Goal: Information Seeking & Learning: Check status

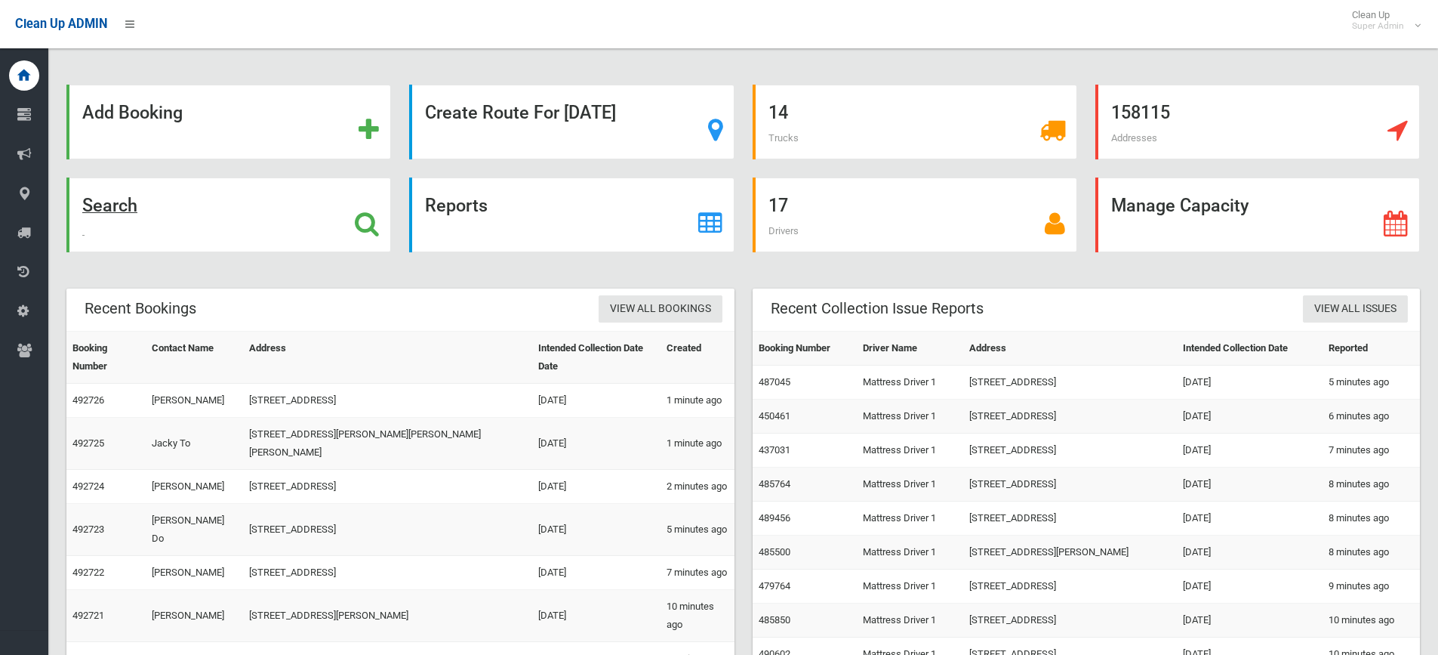
click at [346, 220] on div "Search" at bounding box center [228, 214] width 325 height 75
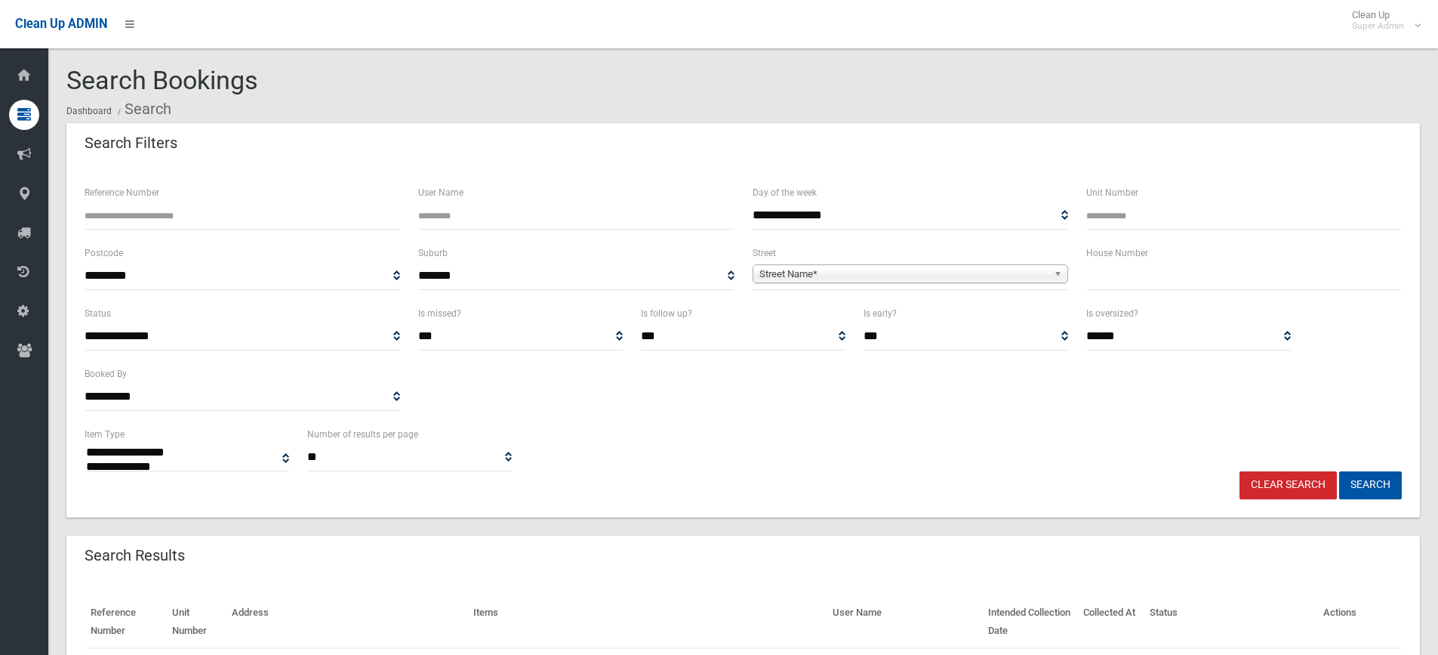
select select
click at [346, 220] on input "Reference Number" at bounding box center [243, 216] width 316 height 28
click at [259, 217] on input "Reference Number" at bounding box center [243, 216] width 316 height 28
type input "******"
click at [1339, 471] on button "Search" at bounding box center [1370, 485] width 63 height 28
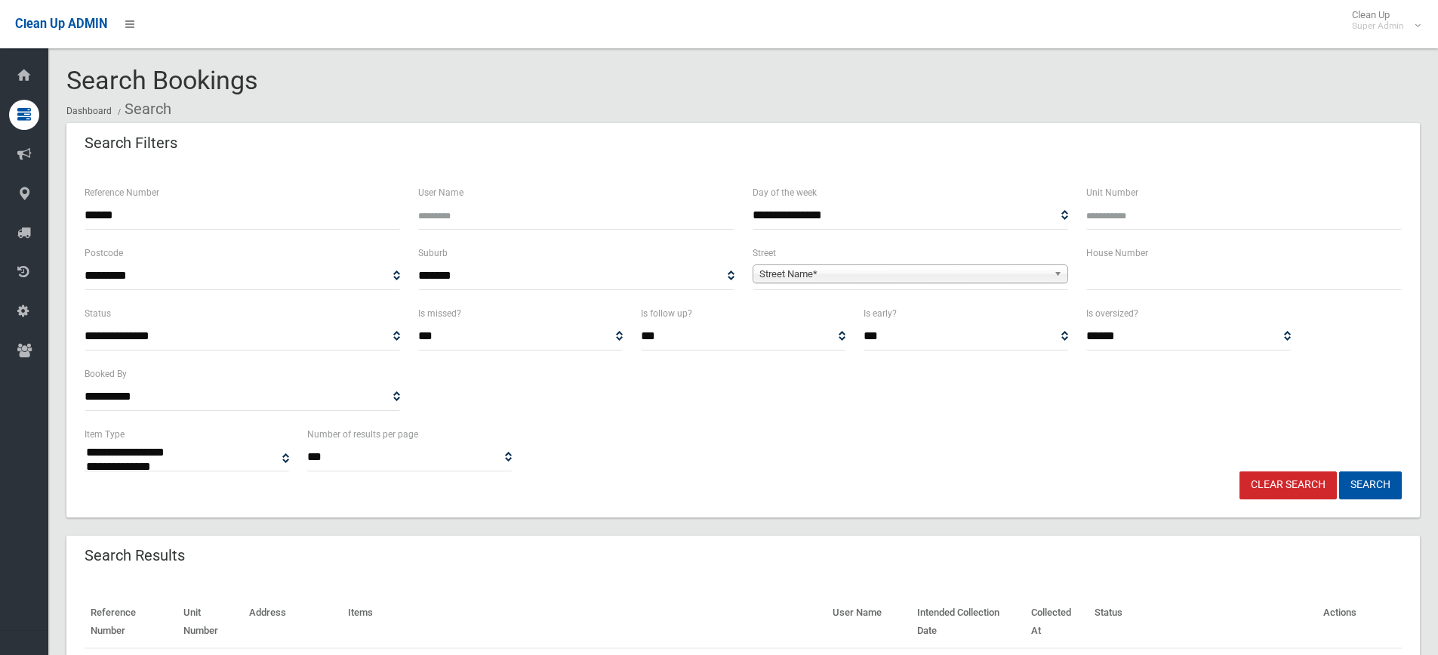
select select
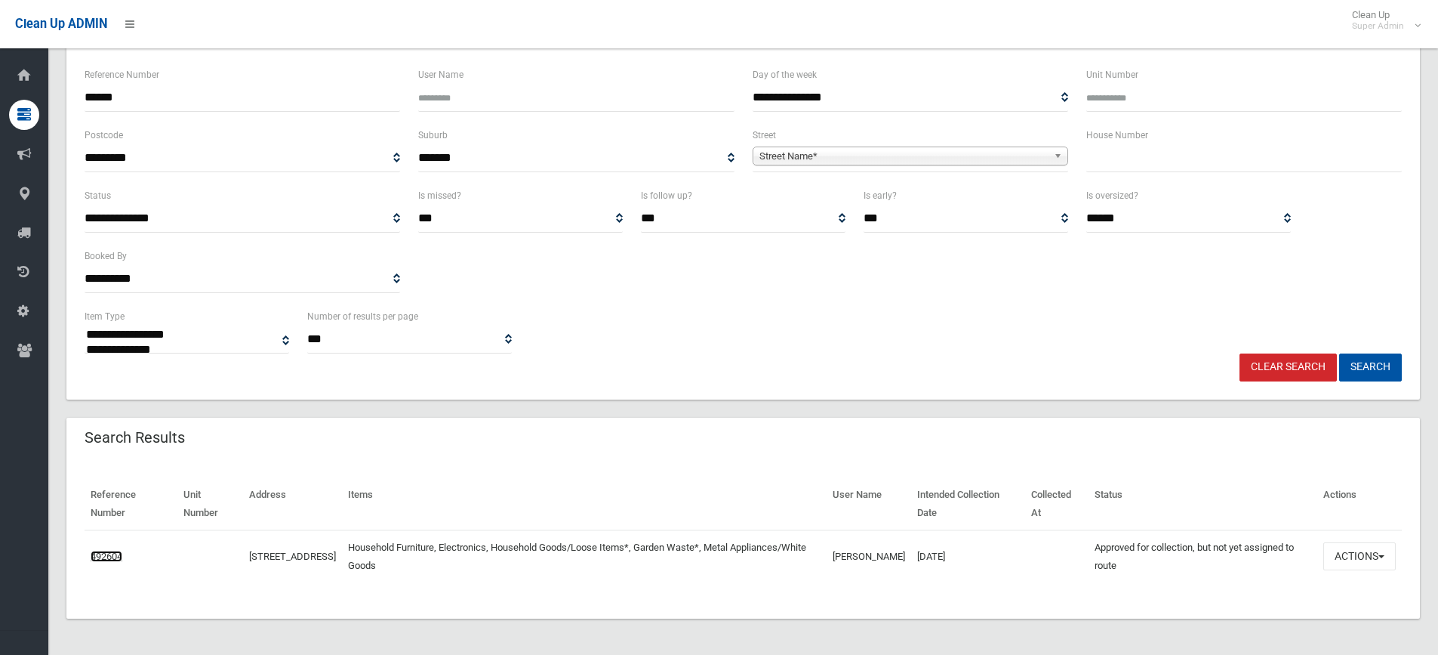
click at [121, 555] on link "492604" at bounding box center [107, 555] width 32 height 11
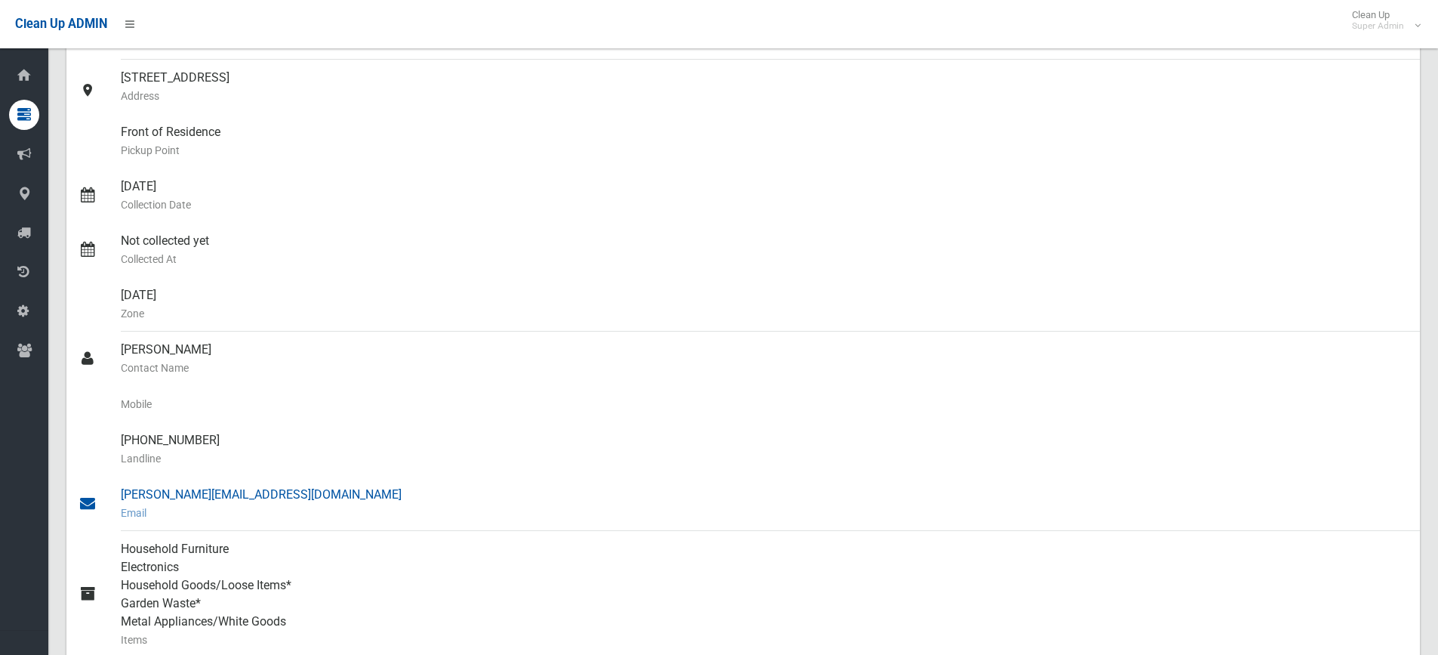
scroll to position [302, 0]
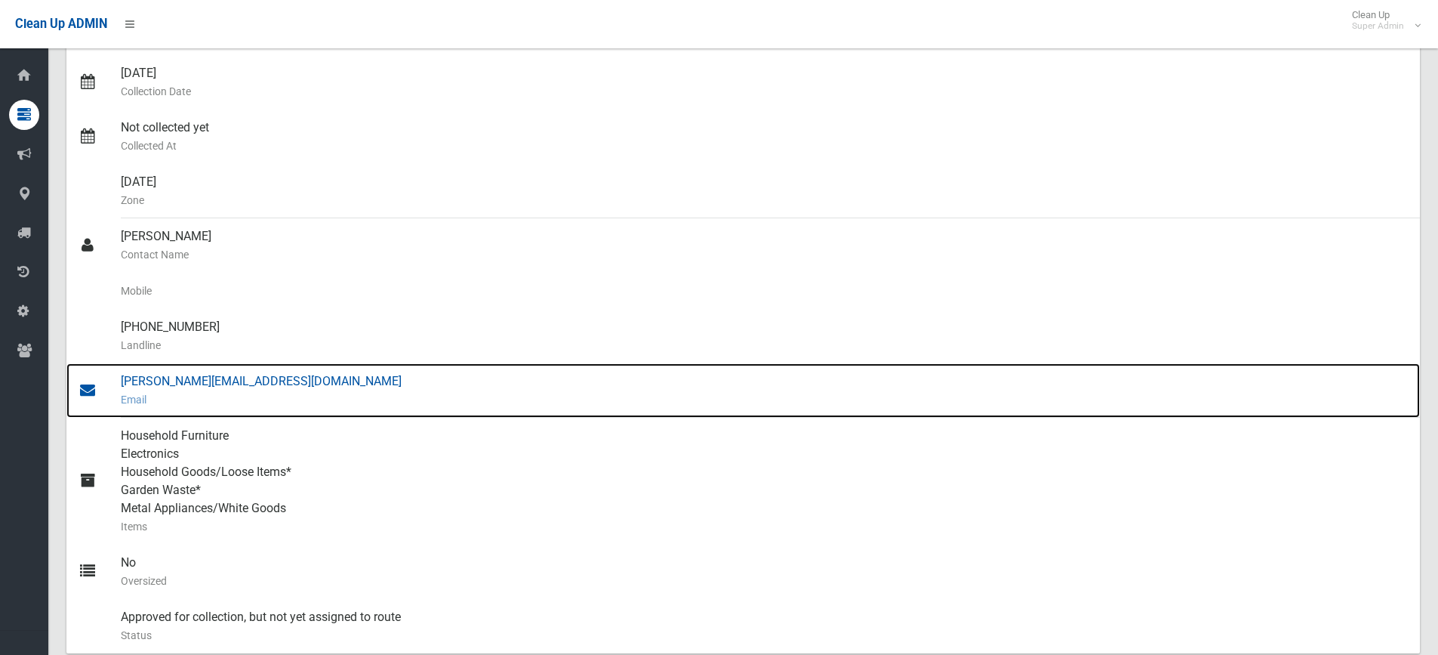
click at [249, 385] on div "[PERSON_NAME][EMAIL_ADDRESS][DOMAIN_NAME] Email" at bounding box center [764, 390] width 1287 height 54
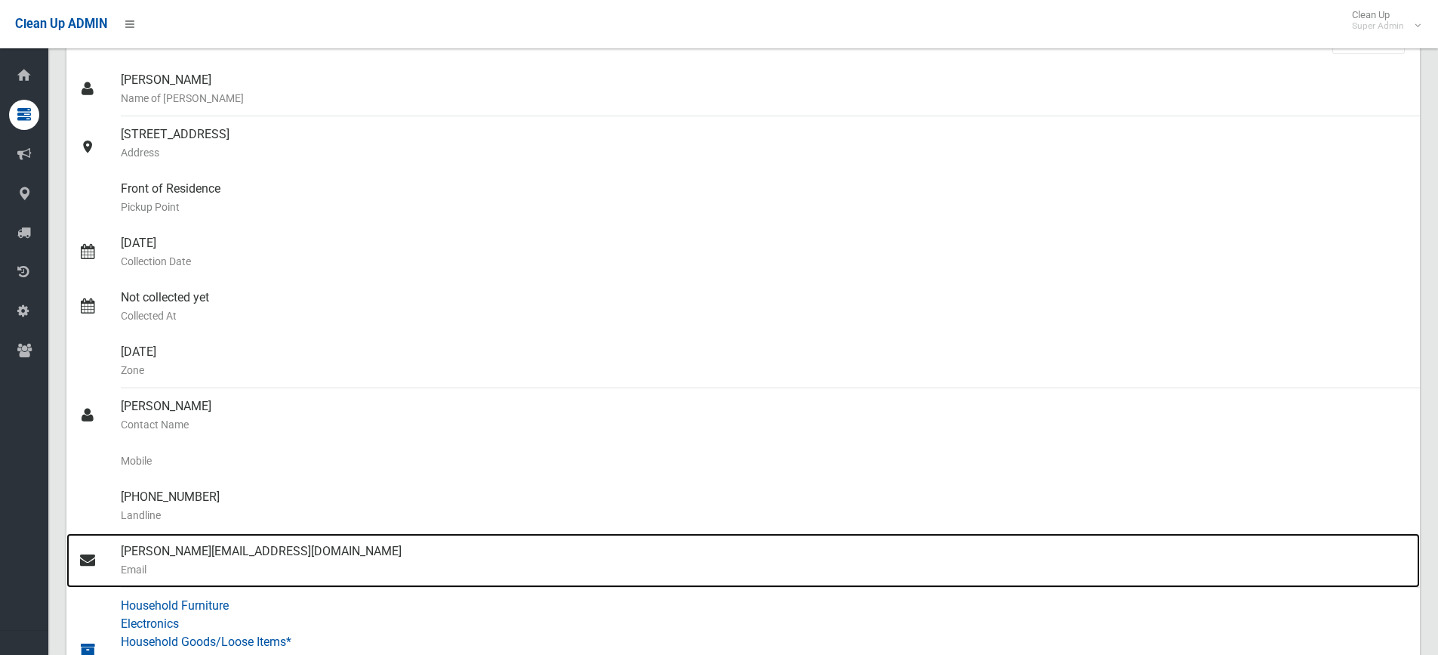
scroll to position [0, 0]
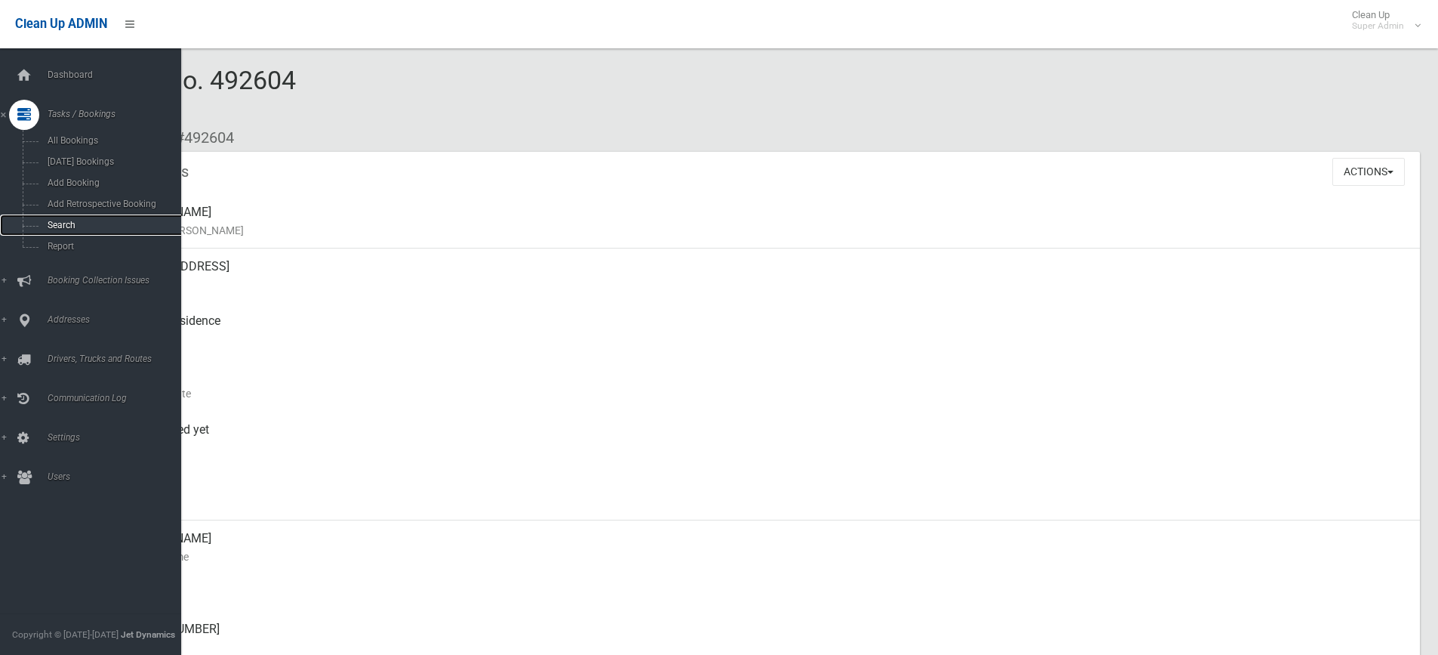
click at [82, 225] on span "Search" at bounding box center [111, 225] width 137 height 11
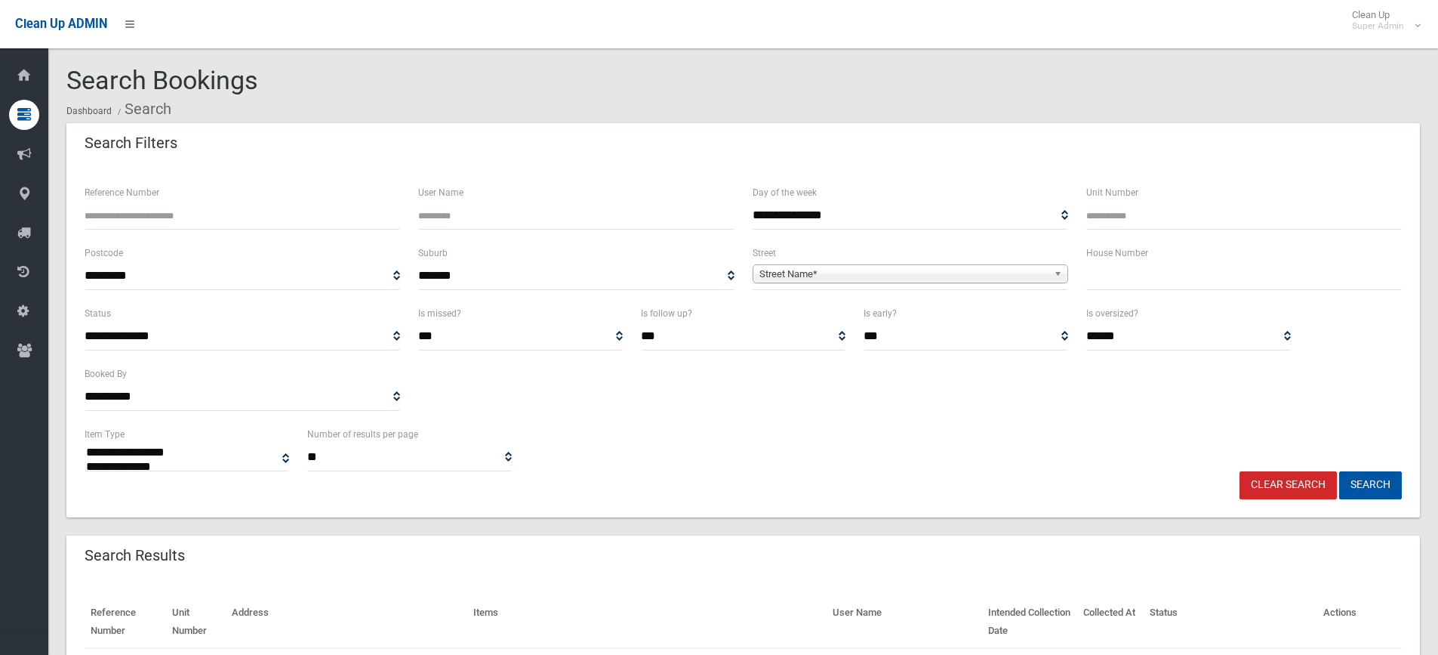
select select
type input "******"
click at [1339, 471] on button "Search" at bounding box center [1370, 485] width 63 height 28
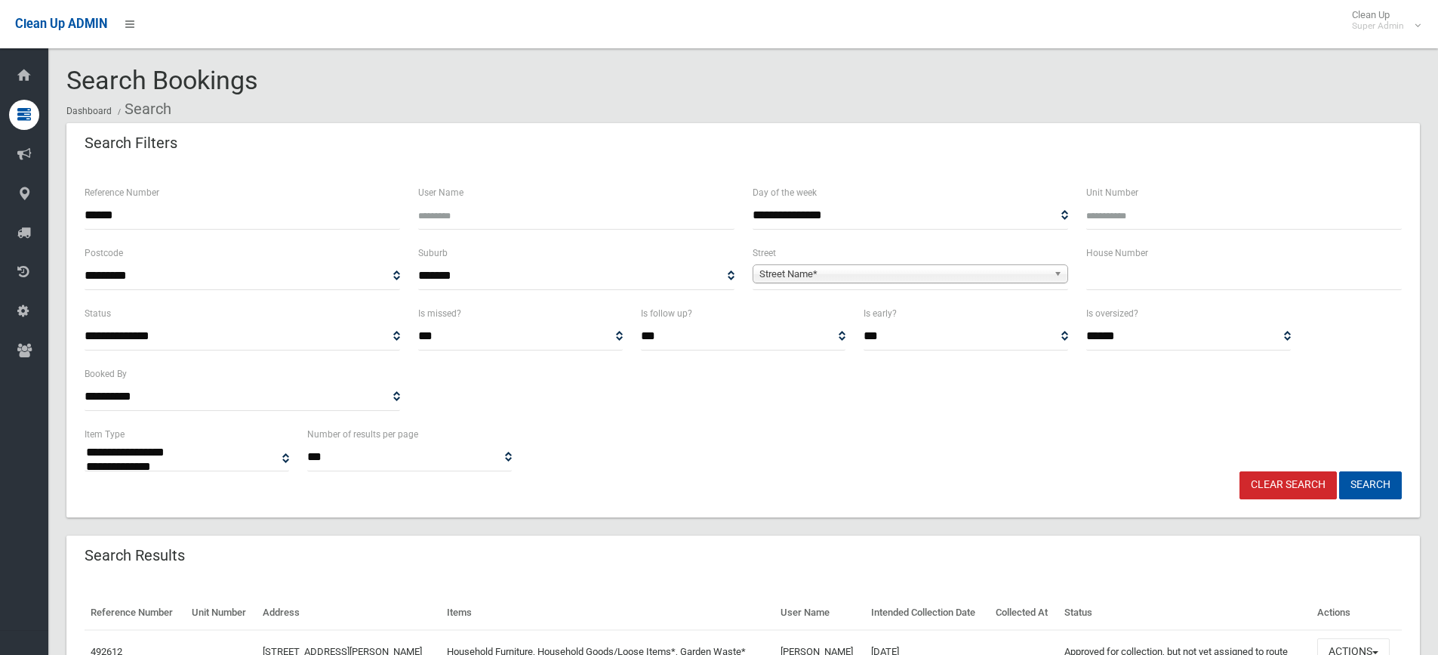
select select
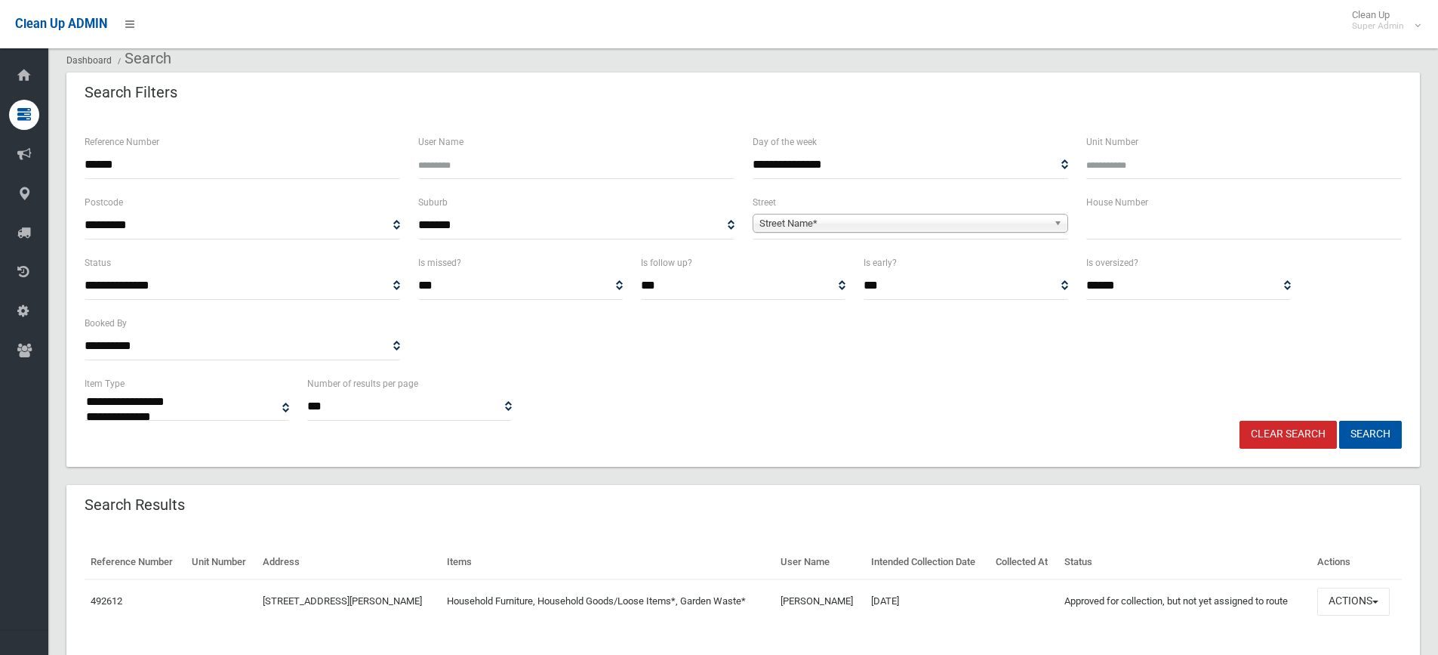
scroll to position [91, 0]
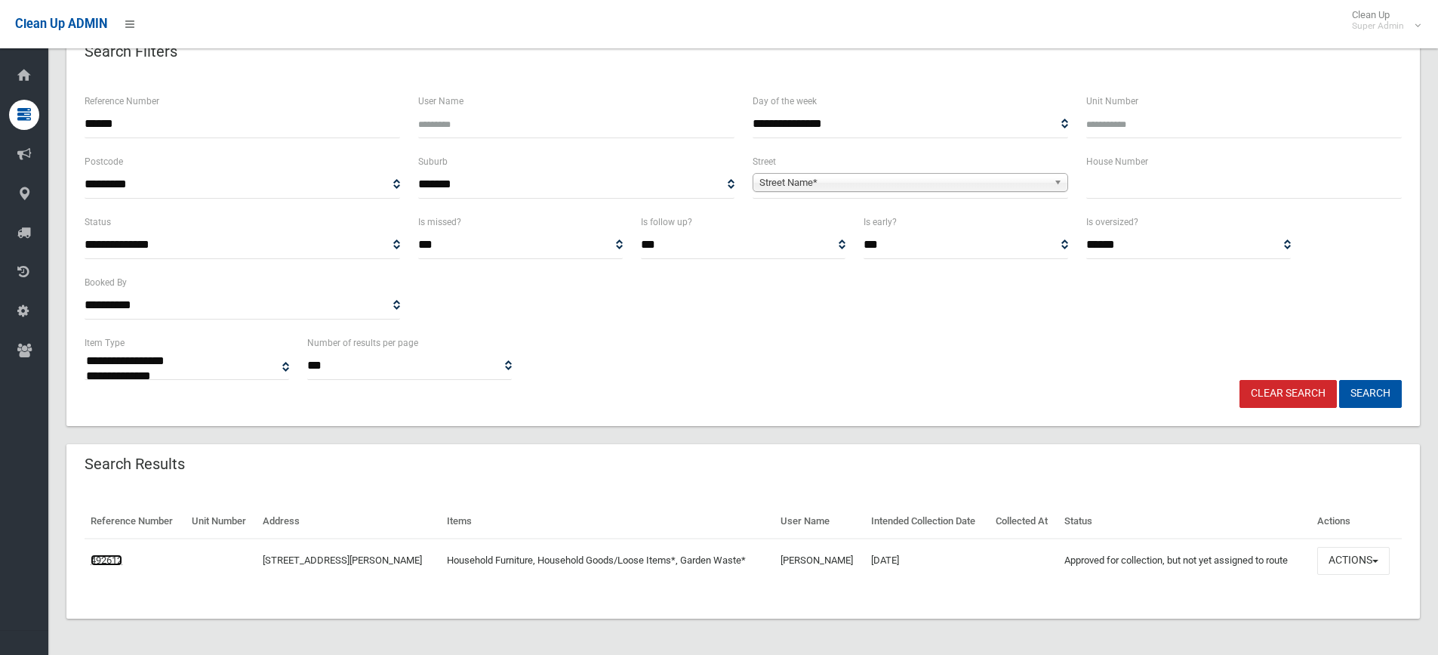
click at [116, 555] on link "492612" at bounding box center [107, 559] width 32 height 11
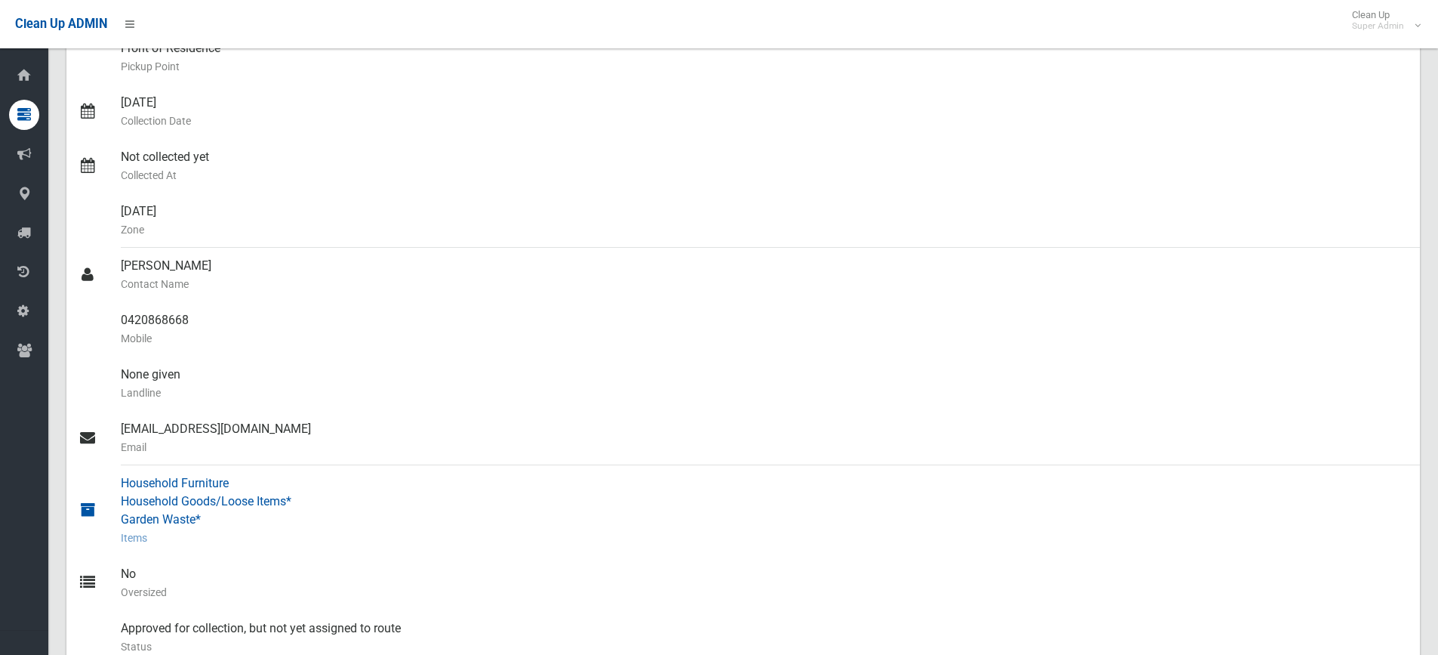
scroll to position [302, 0]
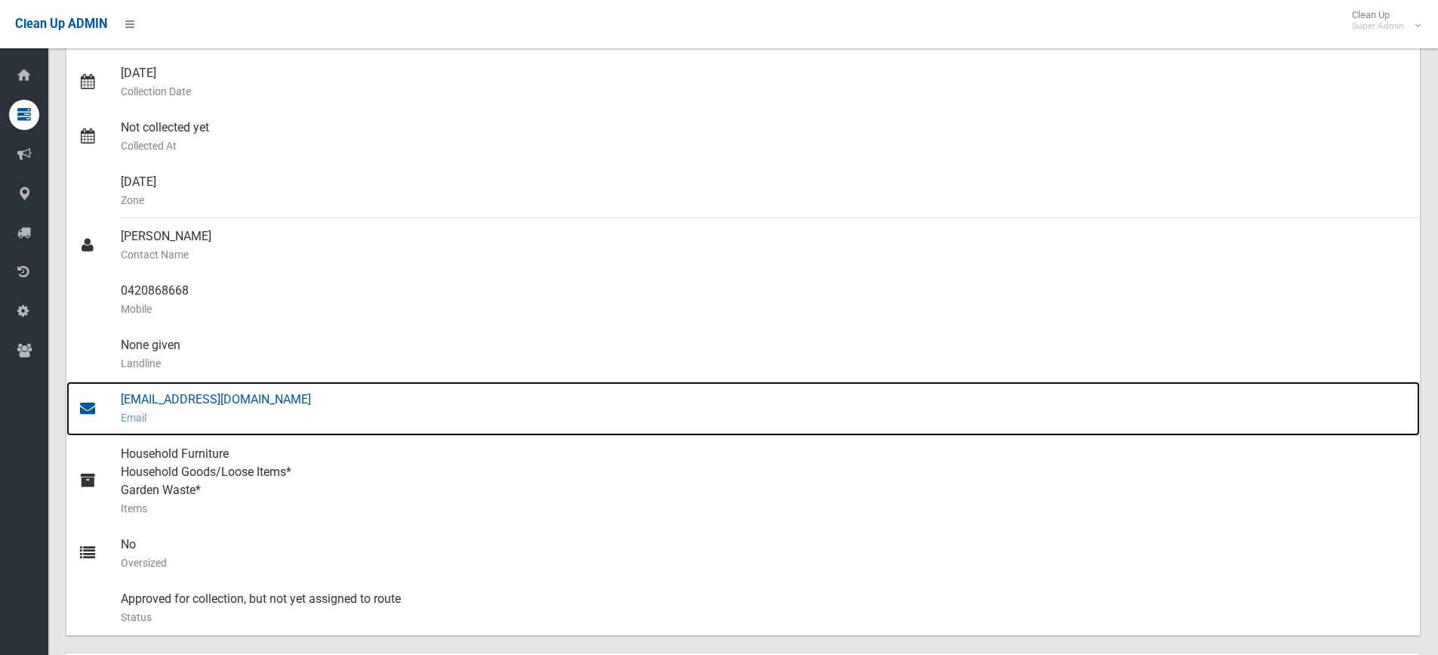
click at [205, 408] on small "Email" at bounding box center [764, 417] width 1287 height 18
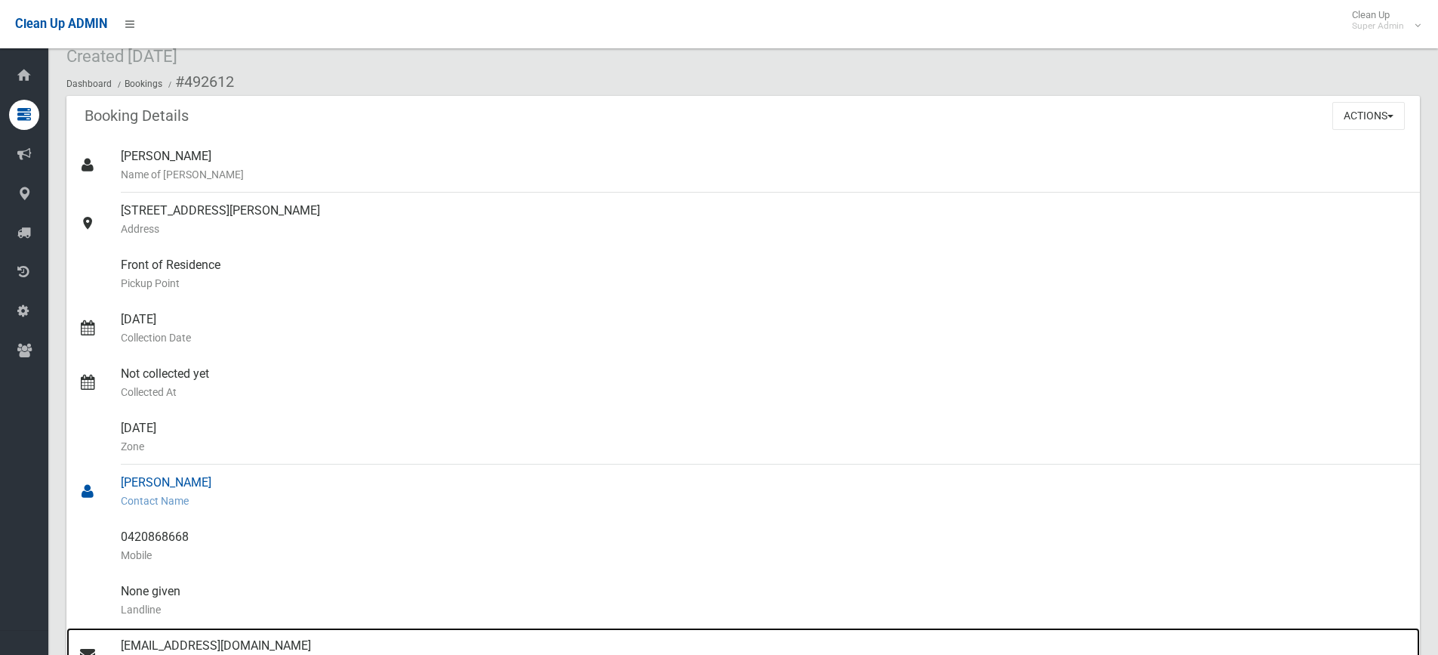
scroll to position [0, 0]
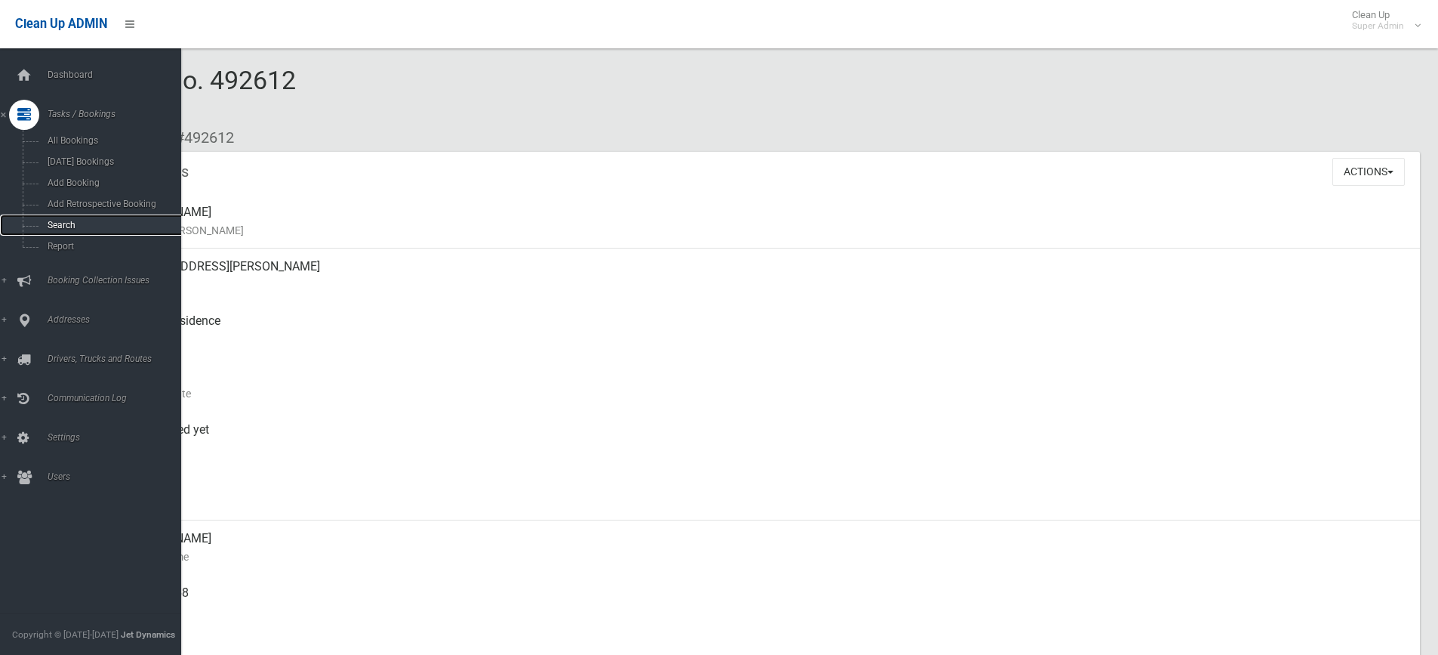
click at [61, 217] on link "Search" at bounding box center [96, 224] width 193 height 21
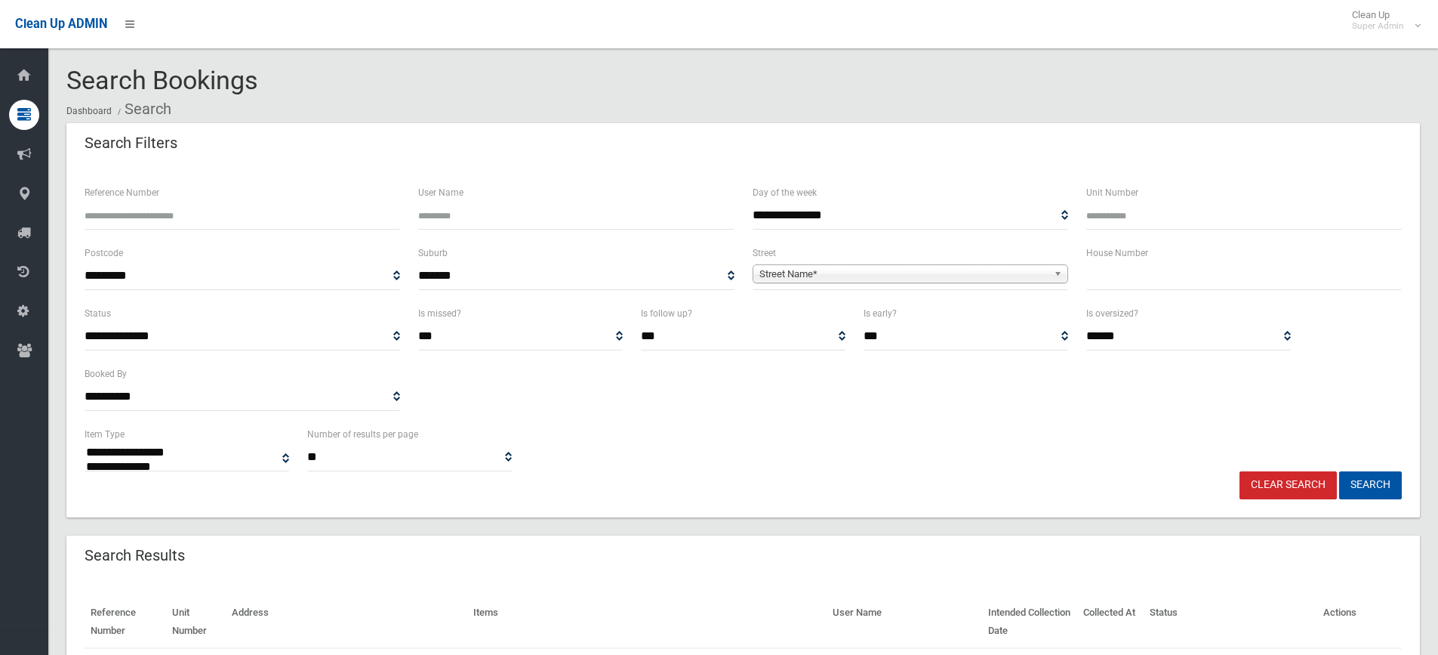
select select
click at [314, 217] on input "Reference Number" at bounding box center [243, 216] width 316 height 28
type input "******"
click at [1339, 471] on button "Search" at bounding box center [1370, 485] width 63 height 28
select select
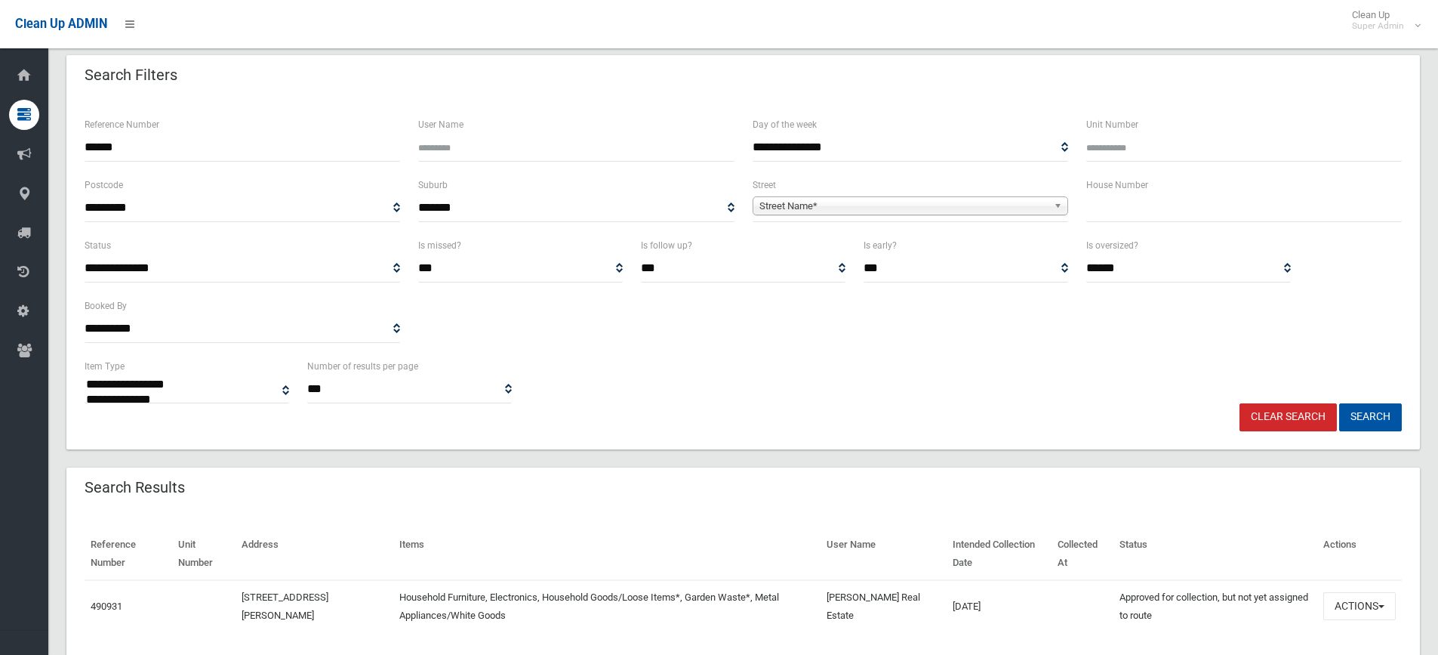
scroll to position [118, 0]
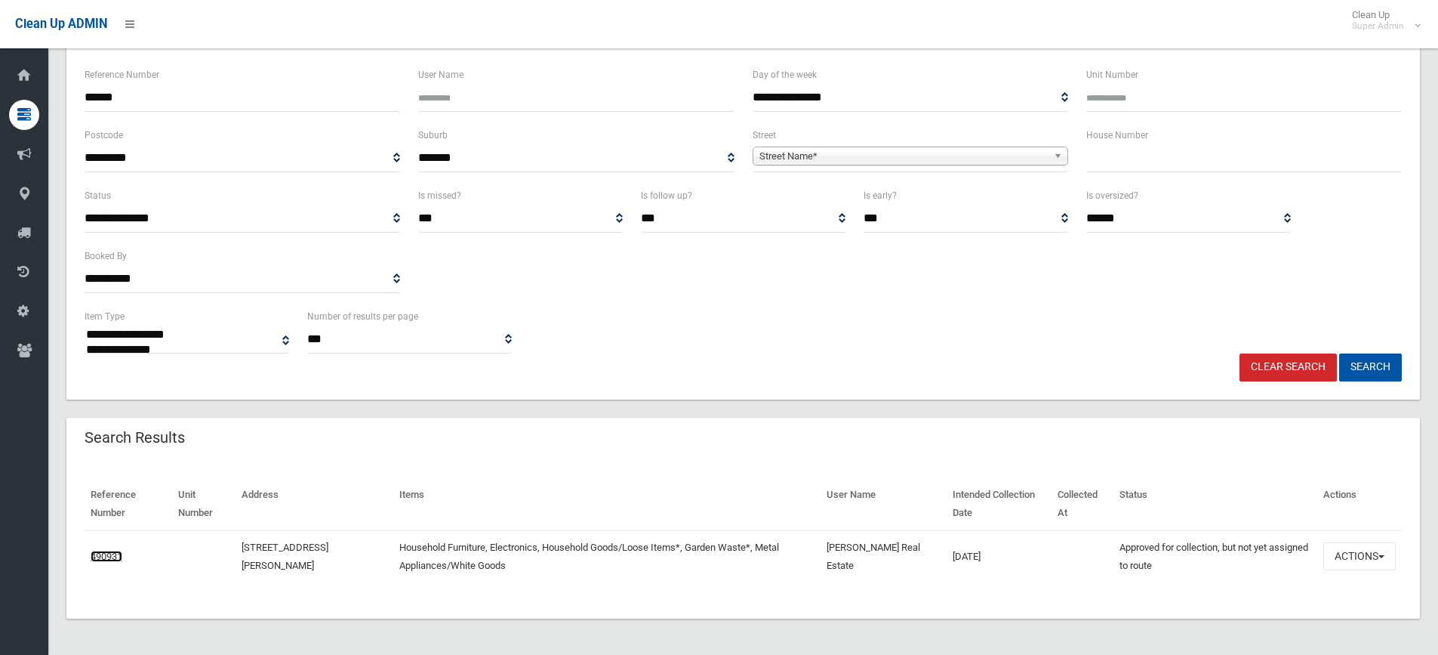
click at [99, 555] on link "490931" at bounding box center [107, 555] width 32 height 11
drag, startPoint x: 157, startPoint y: 109, endPoint x: 3, endPoint y: 96, distance: 154.6
click at [3, 96] on div "**********" at bounding box center [719, 277] width 1438 height 754
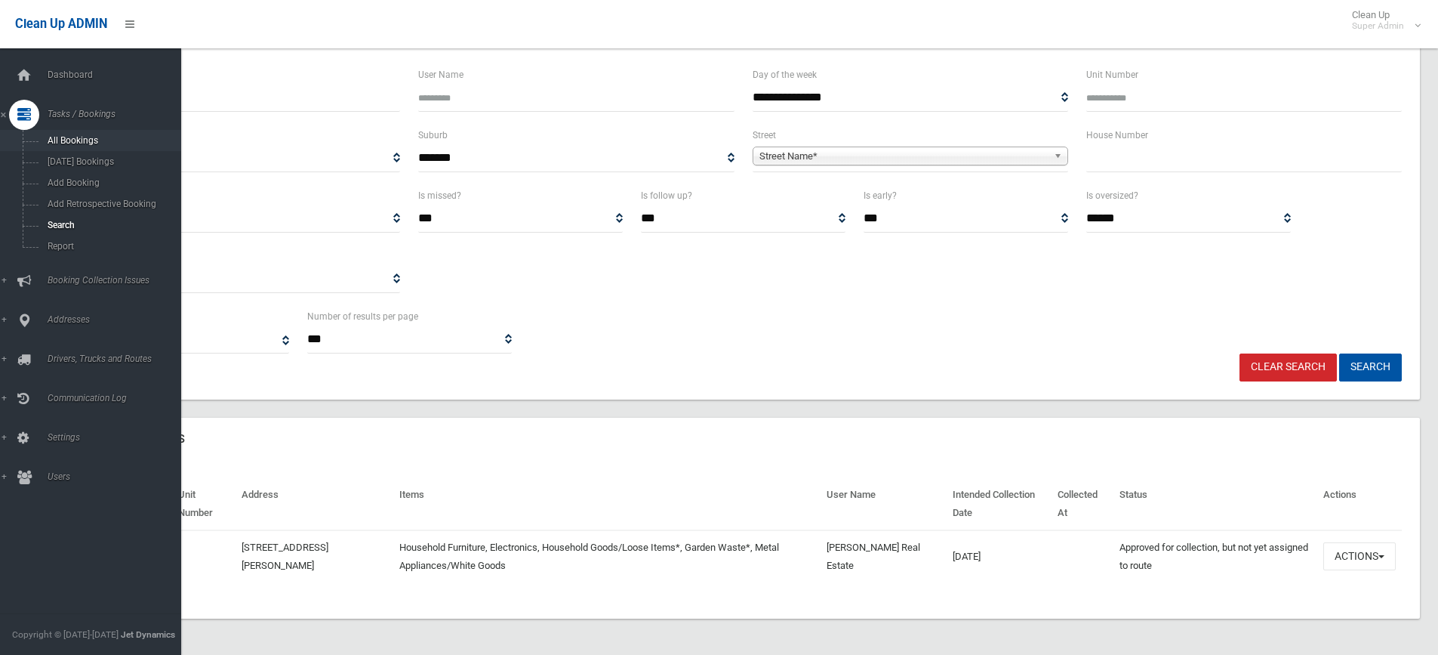
type input "*"
type input "******"
click at [1339, 353] on button "Search" at bounding box center [1370, 367] width 63 height 28
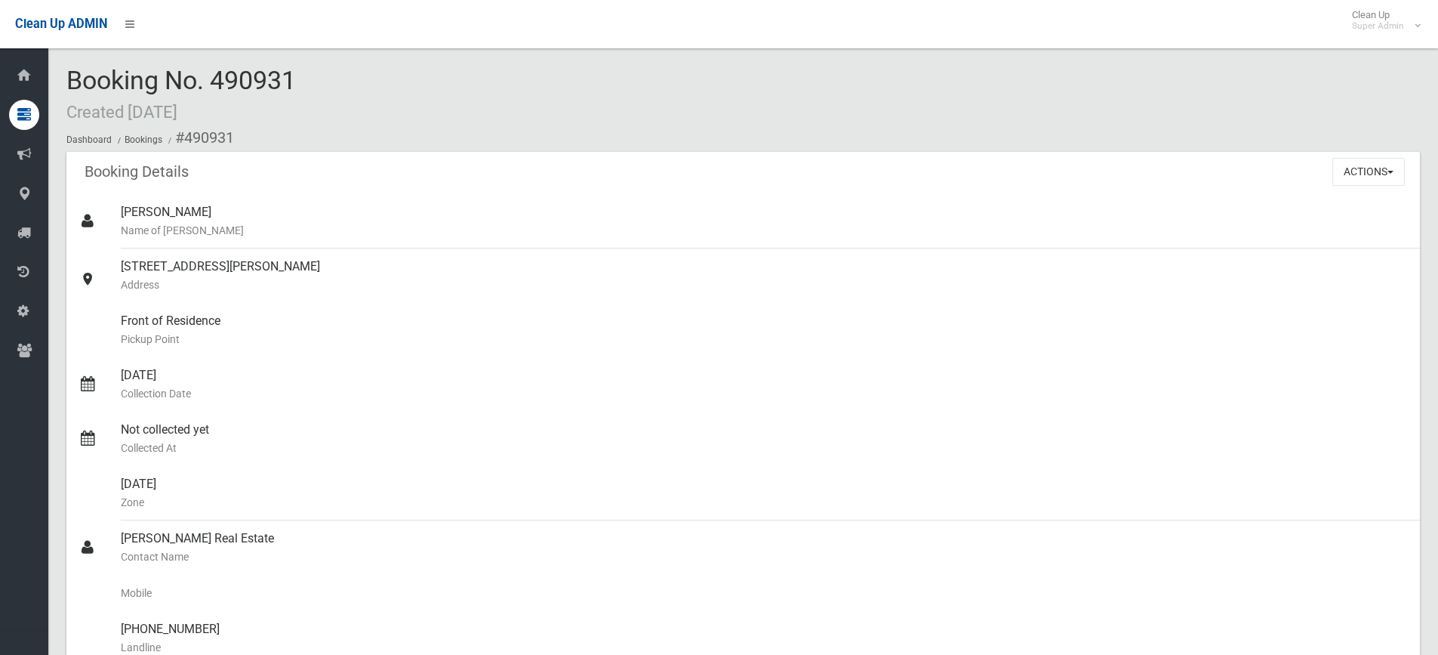
scroll to position [453, 0]
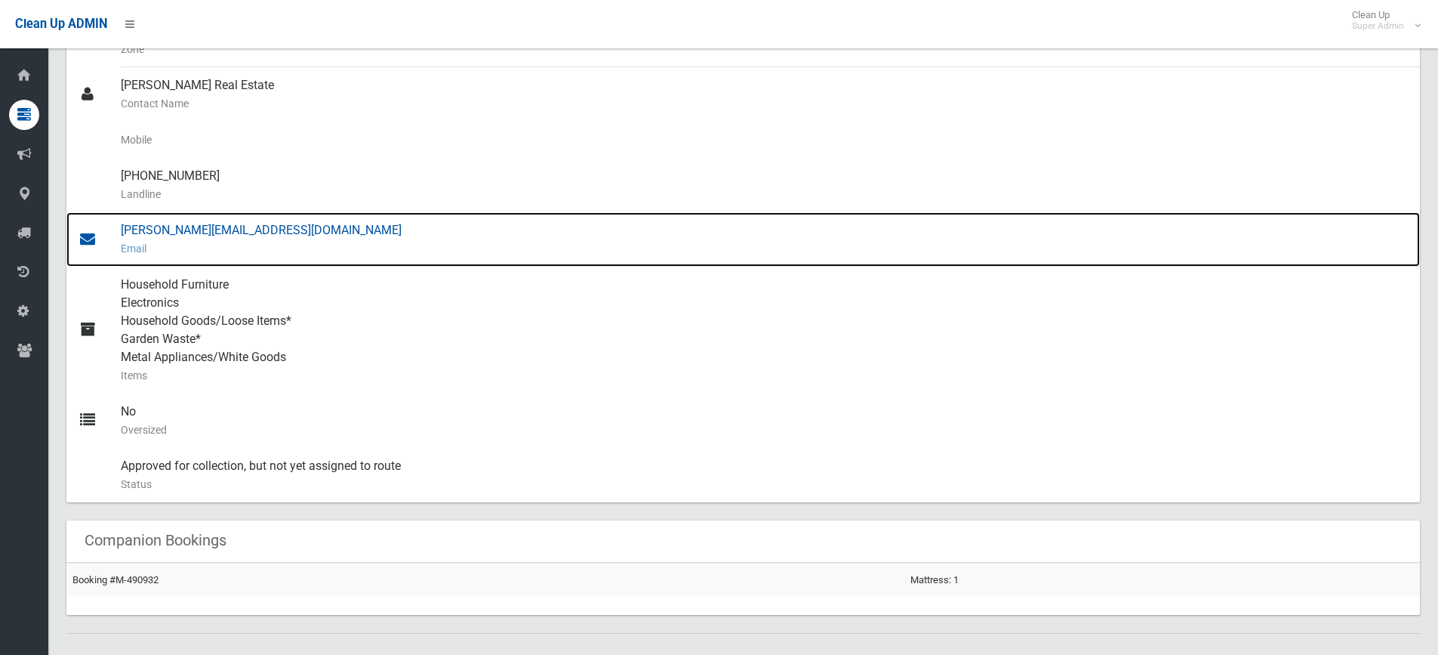
click at [252, 230] on div "[PERSON_NAME][EMAIL_ADDRESS][DOMAIN_NAME] Email" at bounding box center [764, 239] width 1287 height 54
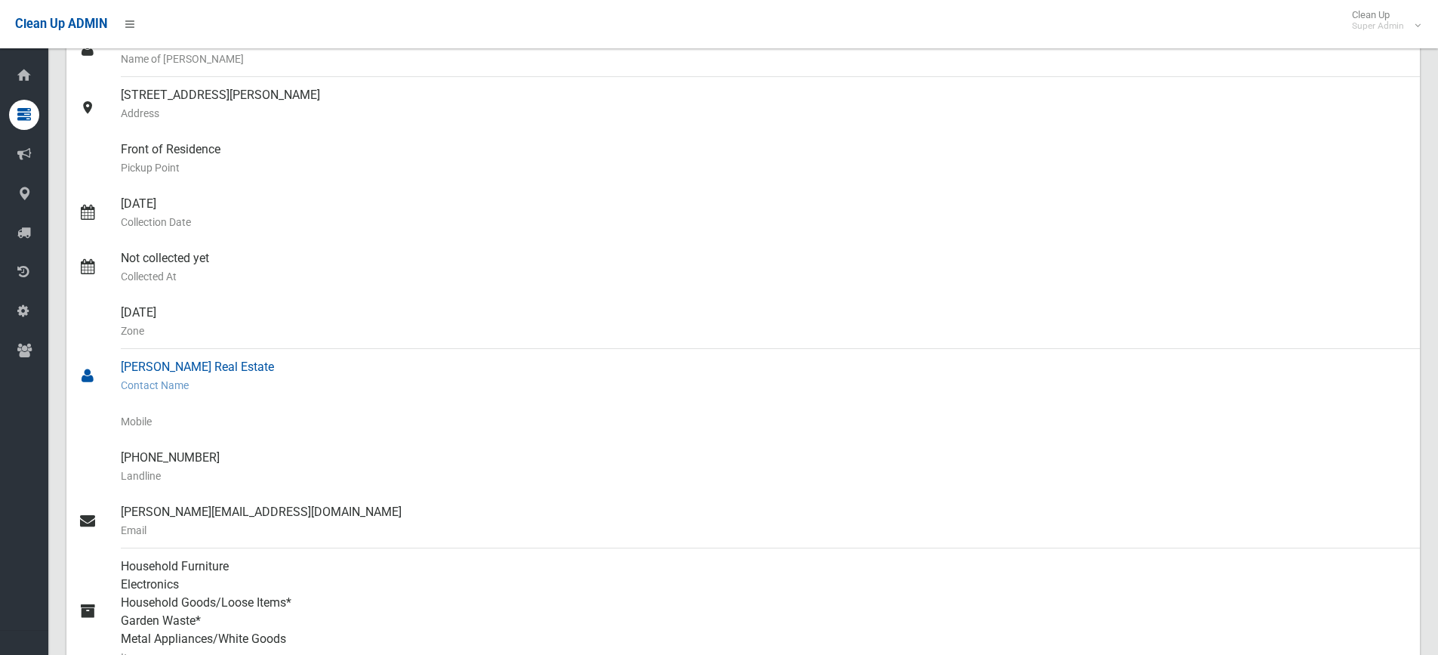
scroll to position [0, 0]
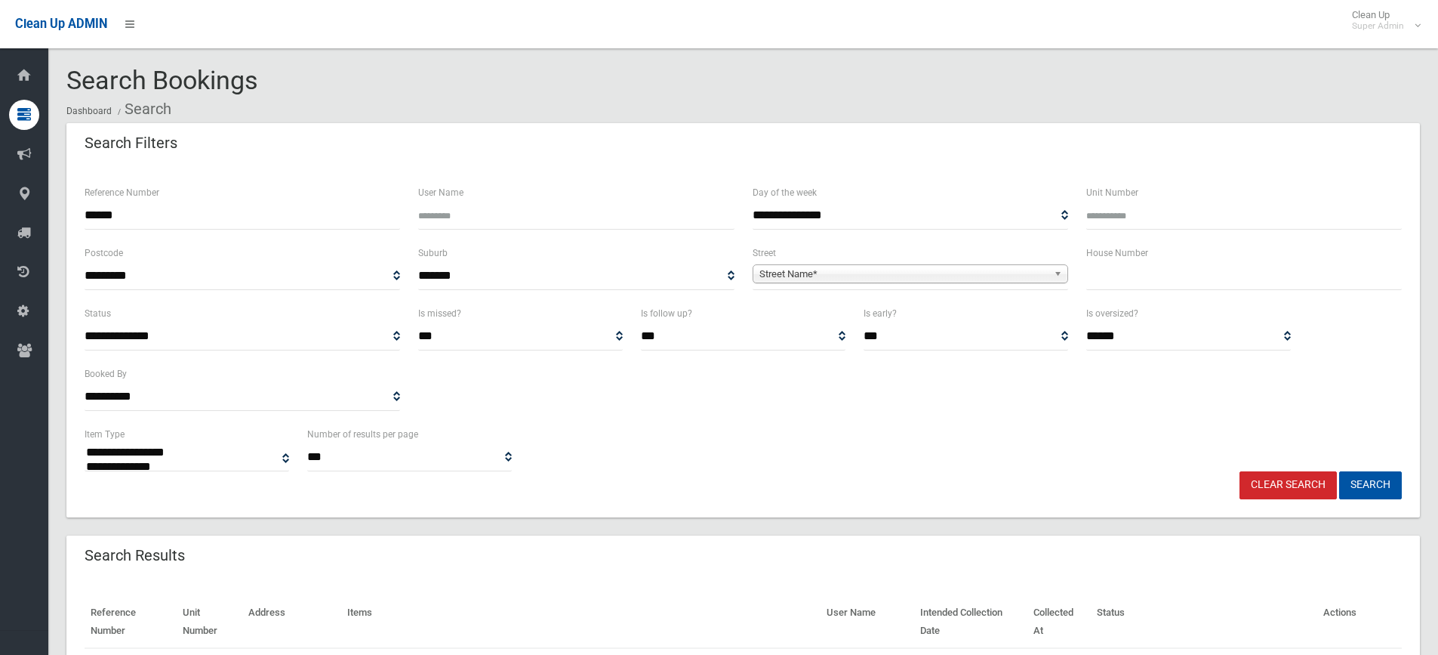
select select
click at [225, 218] on input "******" at bounding box center [243, 216] width 316 height 28
type input "******"
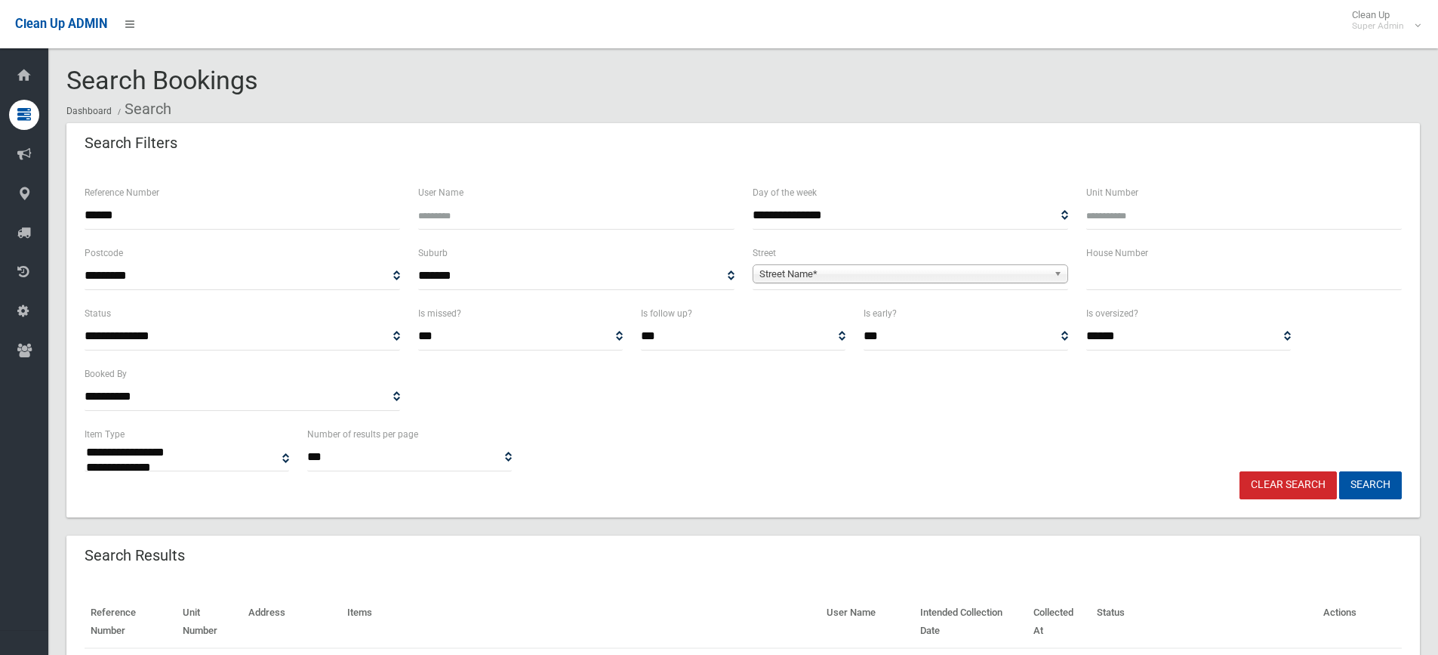
click at [1339, 471] on button "Search" at bounding box center [1370, 485] width 63 height 28
select select
click at [183, 222] on input "******" at bounding box center [243, 216] width 316 height 28
click at [183, 223] on input "******" at bounding box center [243, 216] width 316 height 28
type input "******"
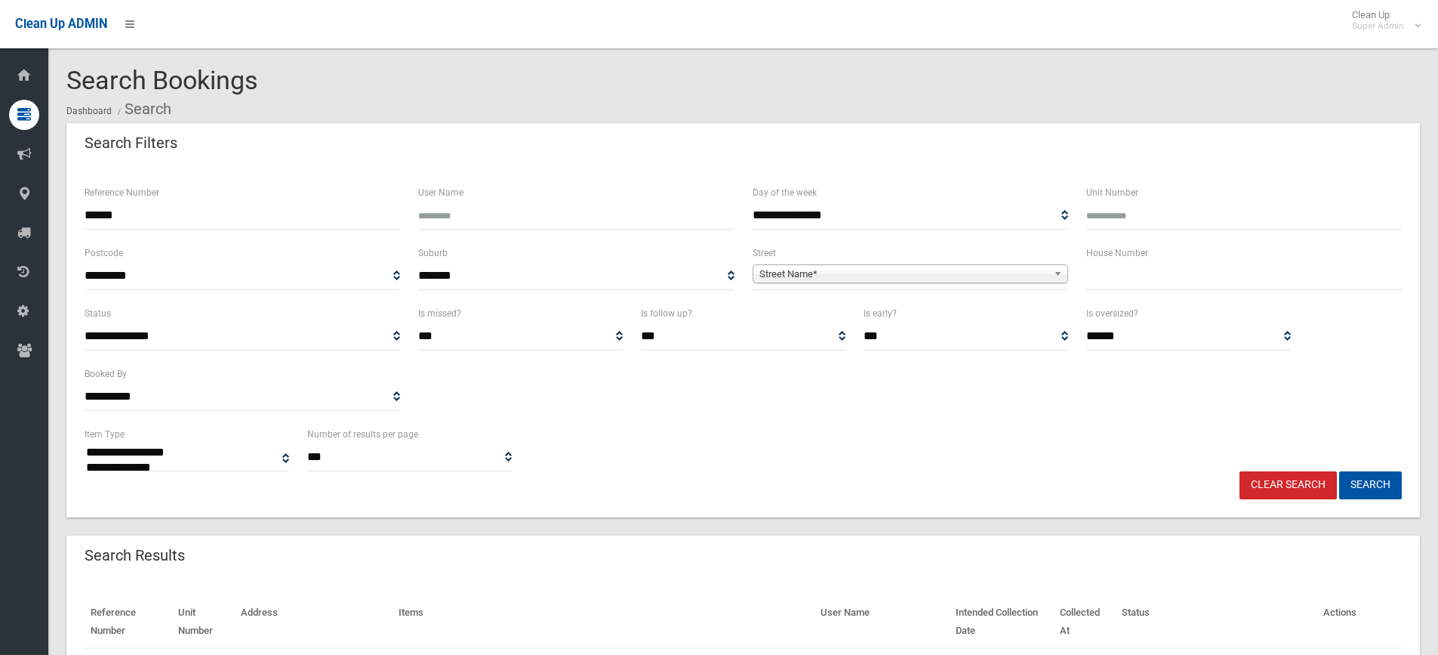
click at [1339, 471] on button "Search" at bounding box center [1370, 485] width 63 height 28
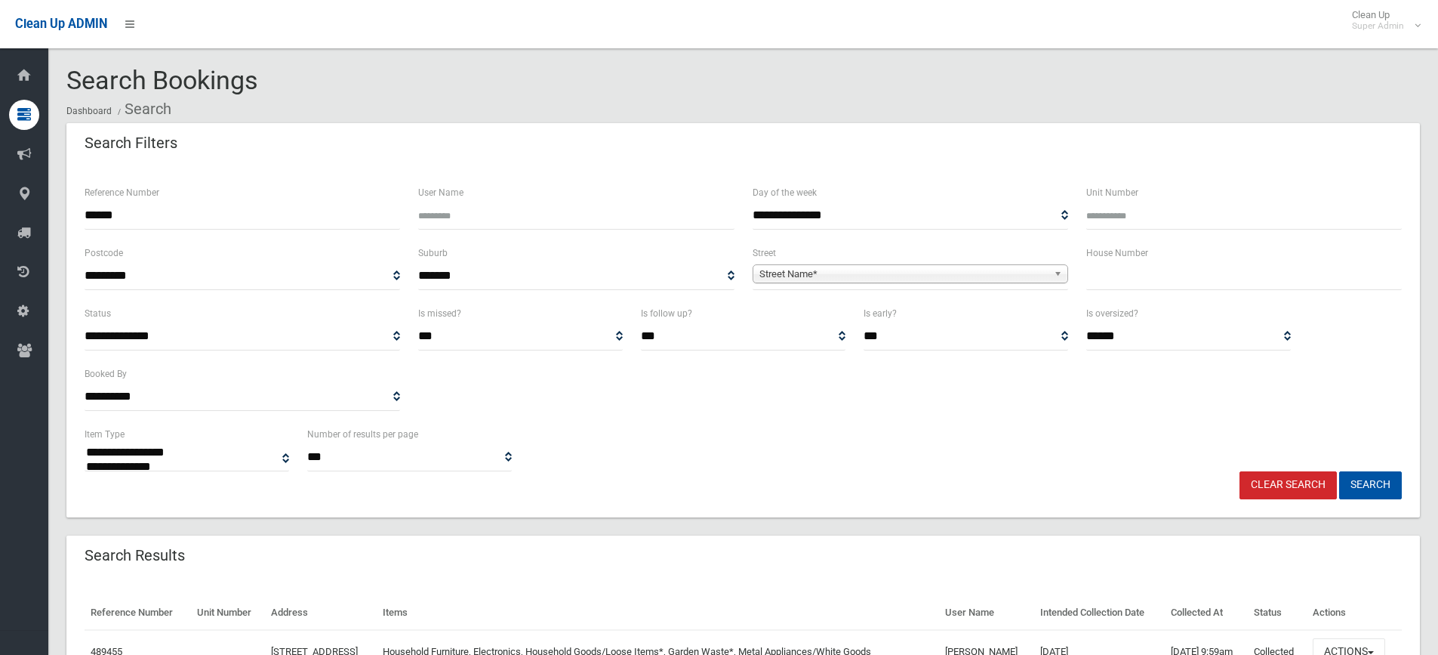
select select
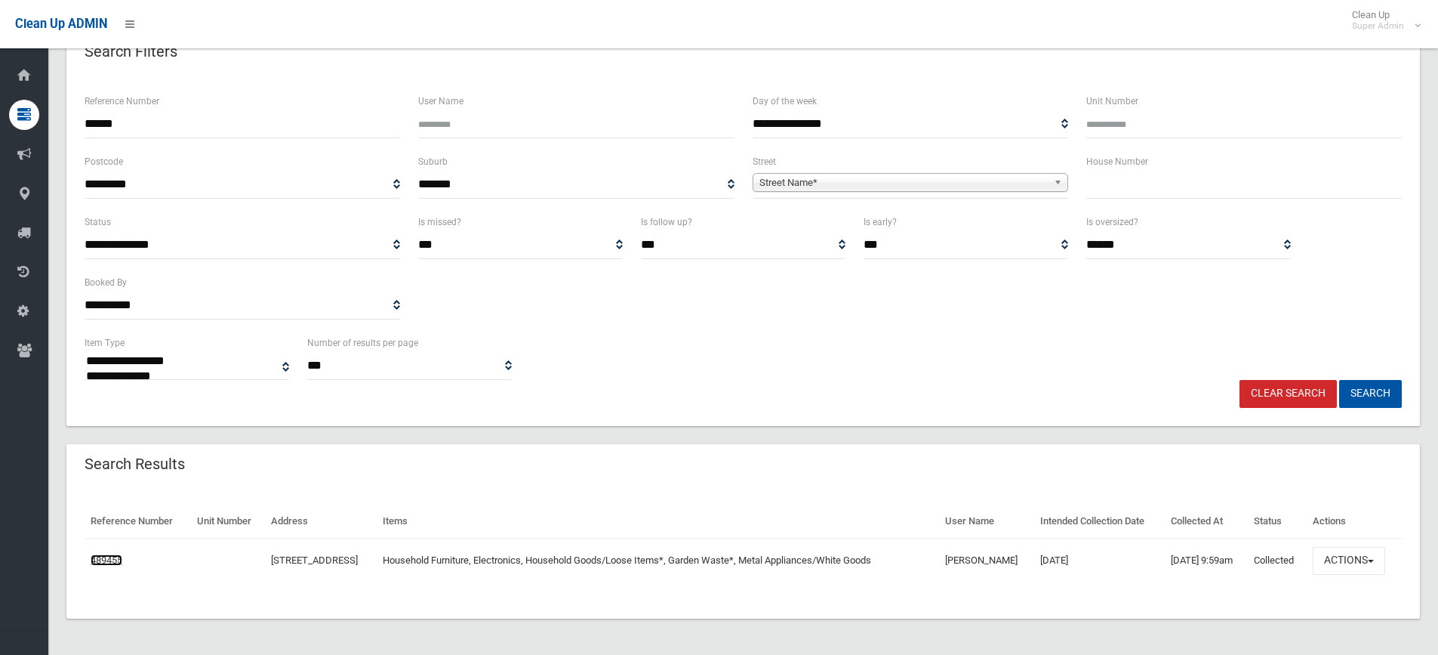
click at [119, 558] on link "489455" at bounding box center [107, 559] width 32 height 11
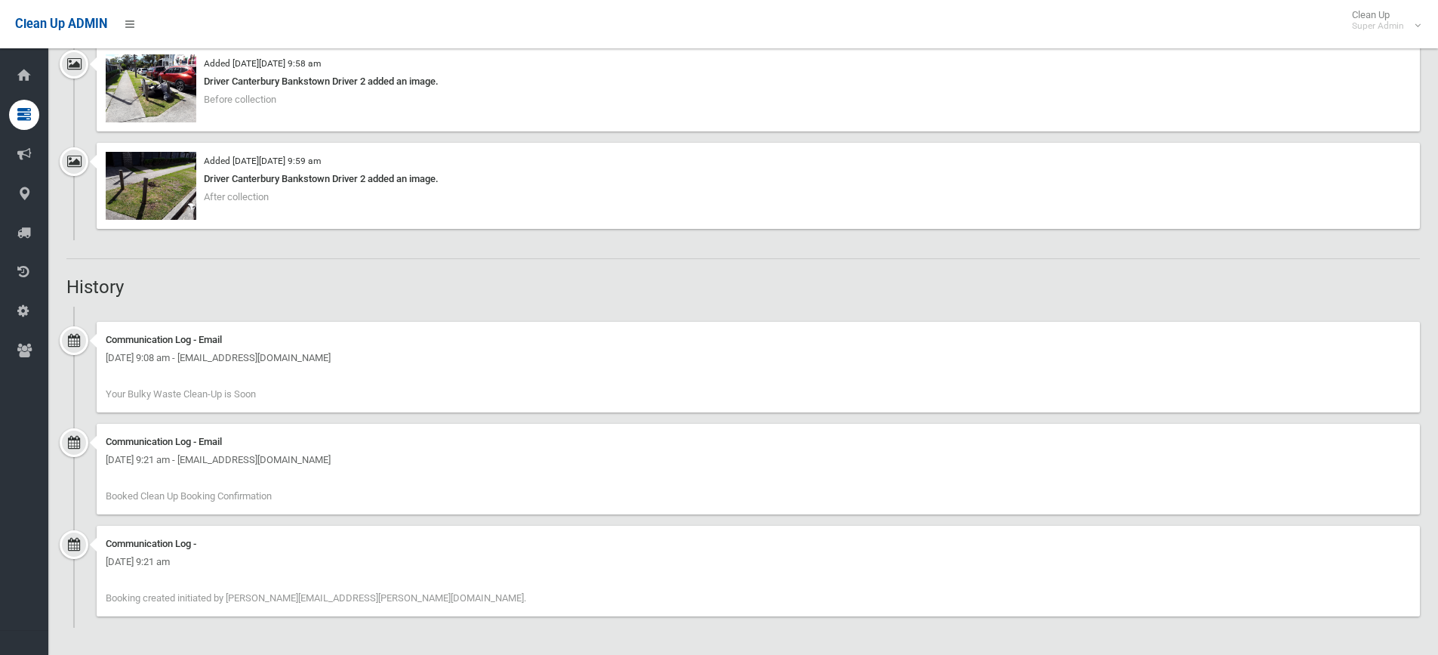
scroll to position [1082, 0]
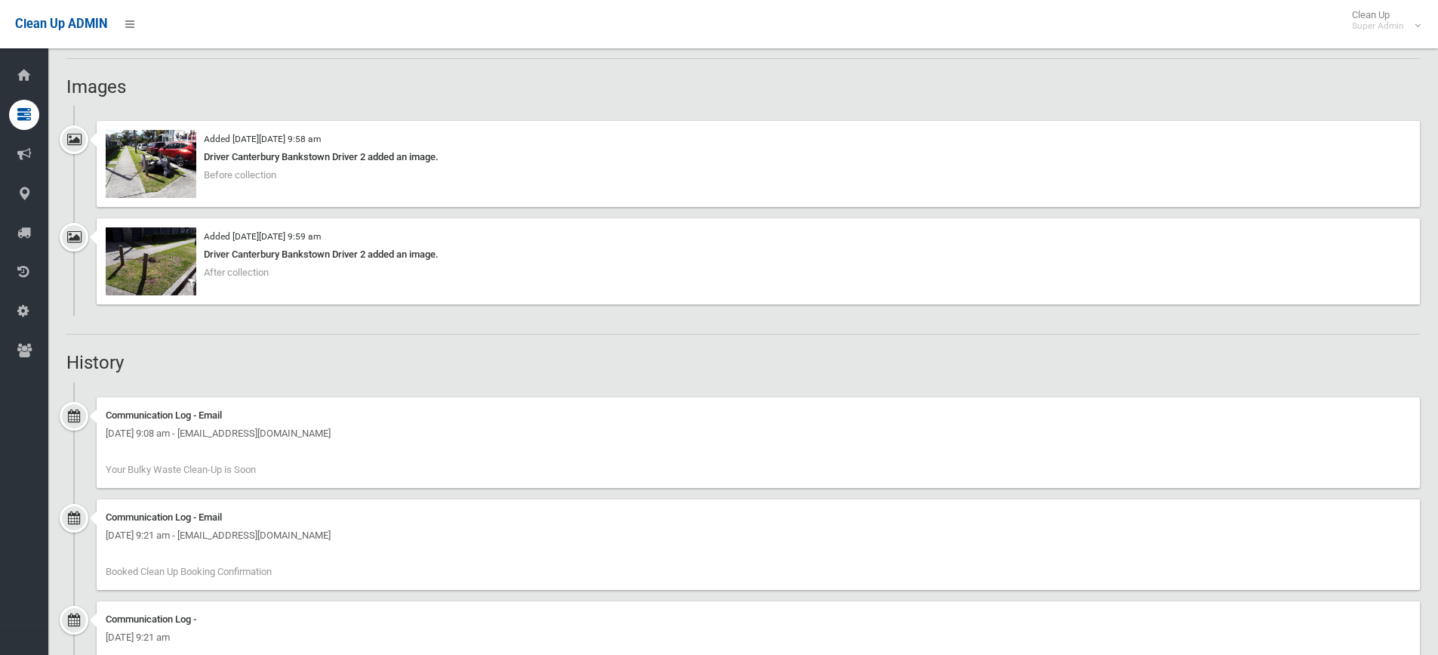
click at [165, 200] on div "Added on Mon 13th October, 2025 at 9:58 am Driver Canterbury Bankstown Driver 2…" at bounding box center [759, 164] width 1324 height 86
click at [162, 188] on img at bounding box center [151, 164] width 91 height 68
click at [177, 269] on img at bounding box center [151, 261] width 91 height 68
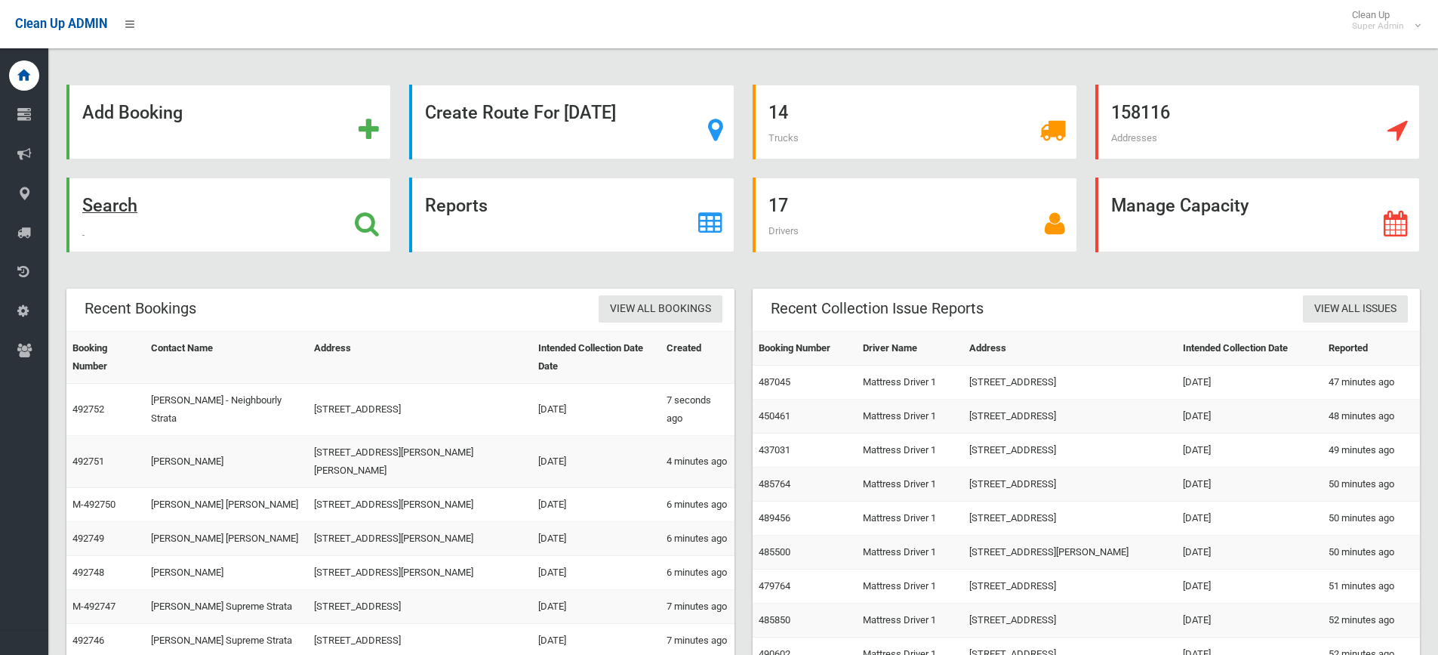
click at [343, 239] on div "Search" at bounding box center [228, 214] width 325 height 75
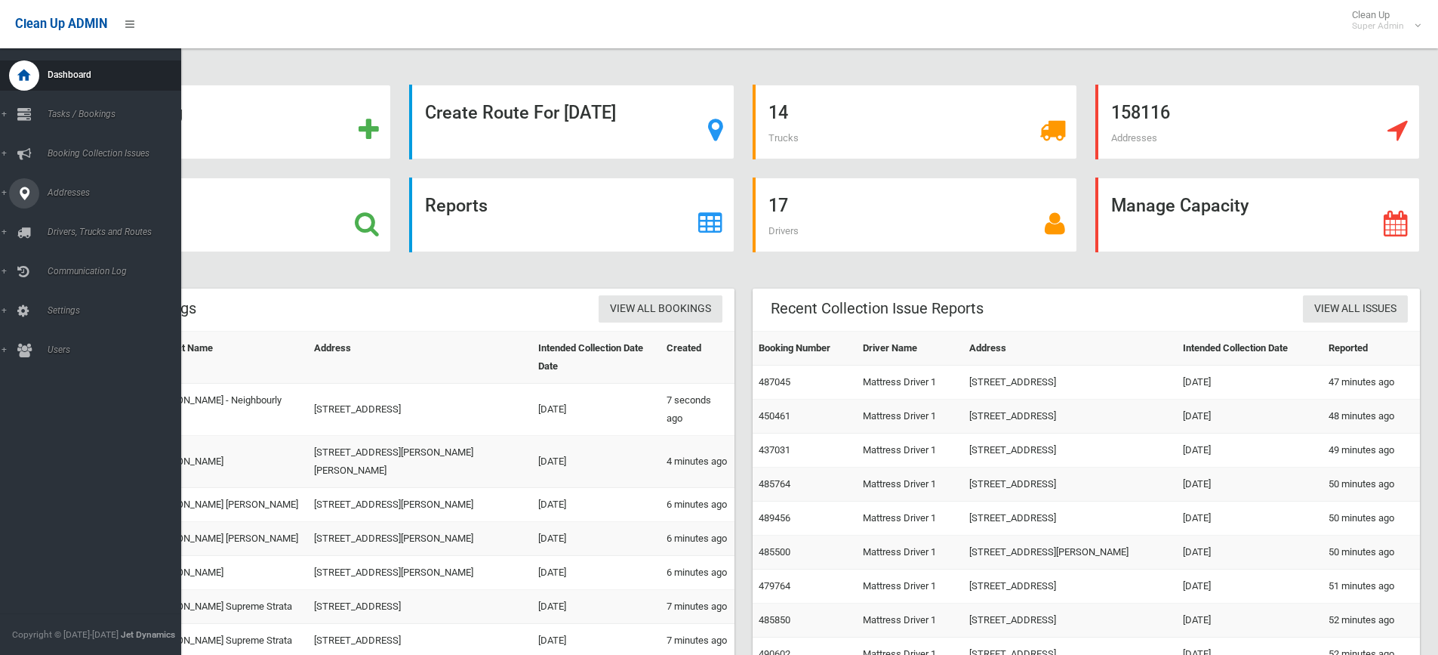
click at [42, 199] on link "Addresses" at bounding box center [96, 193] width 193 height 30
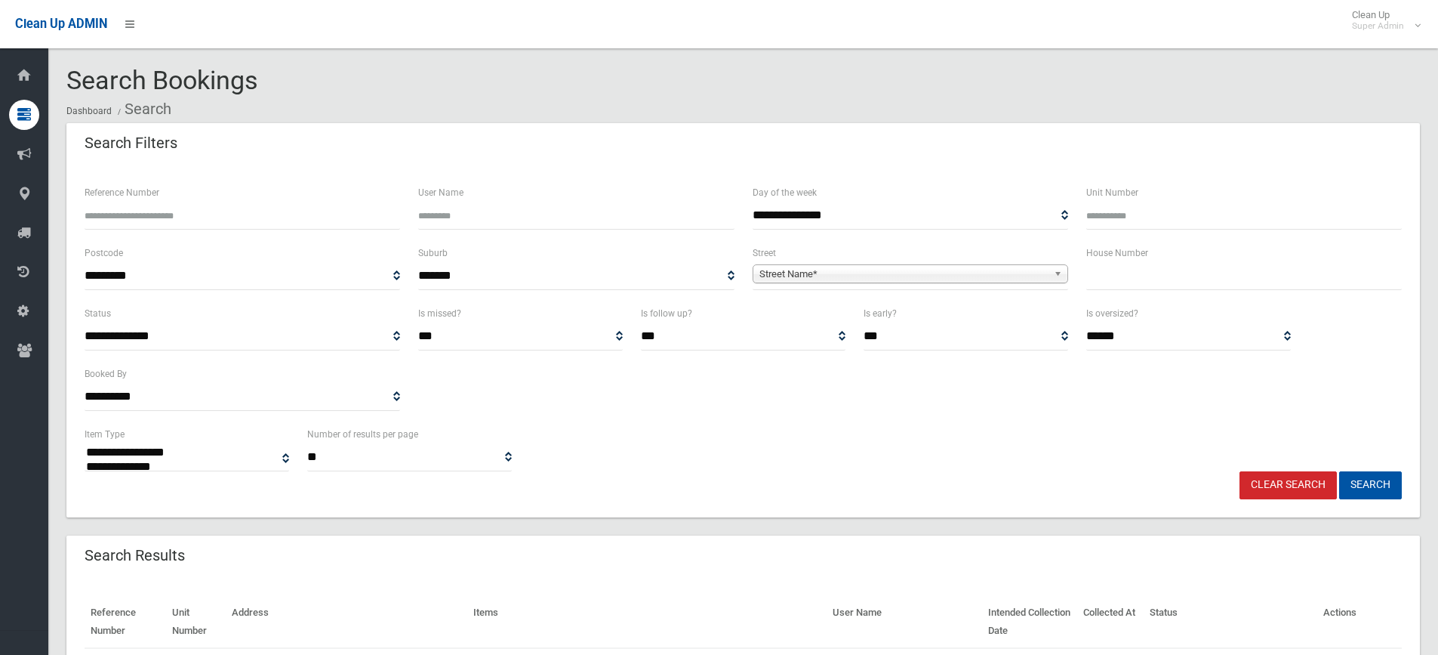
select select
click at [270, 211] on input "Reference Number" at bounding box center [243, 216] width 316 height 28
click at [1096, 273] on input "text" at bounding box center [1244, 276] width 316 height 28
type input "*"
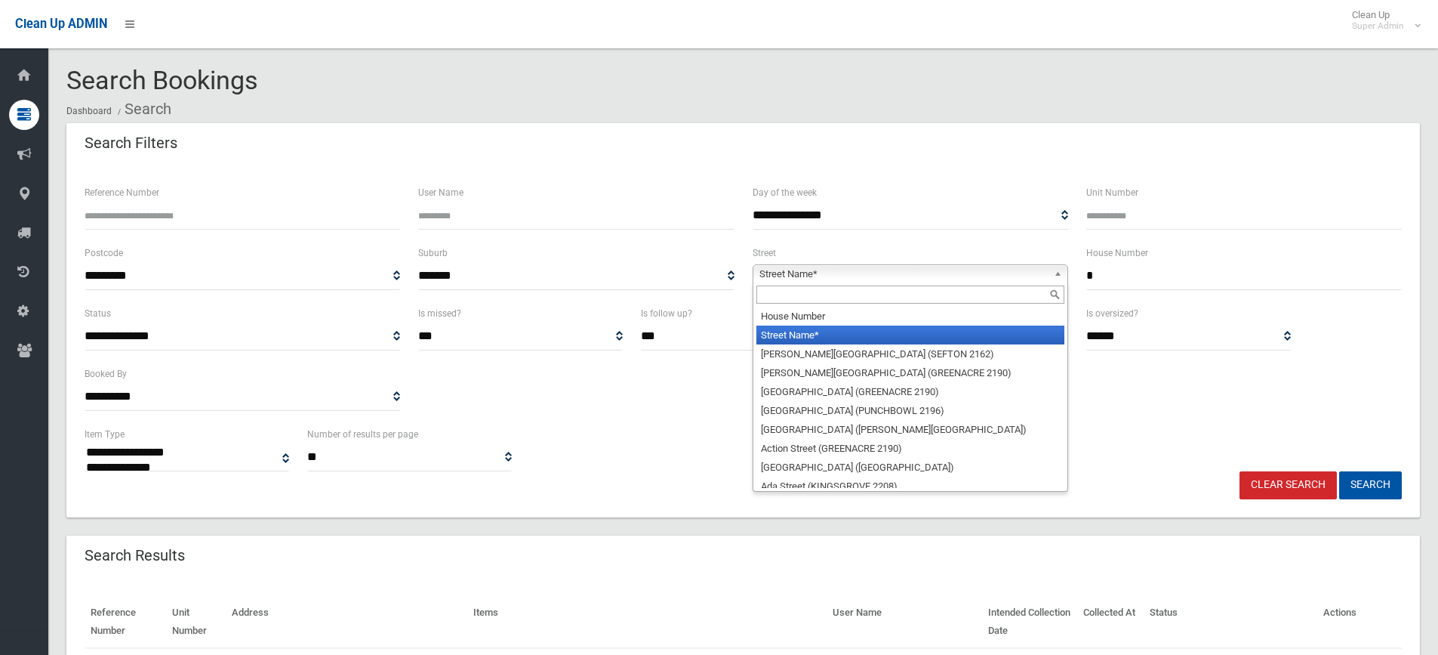
click at [990, 269] on span "Street Name*" at bounding box center [904, 274] width 288 height 18
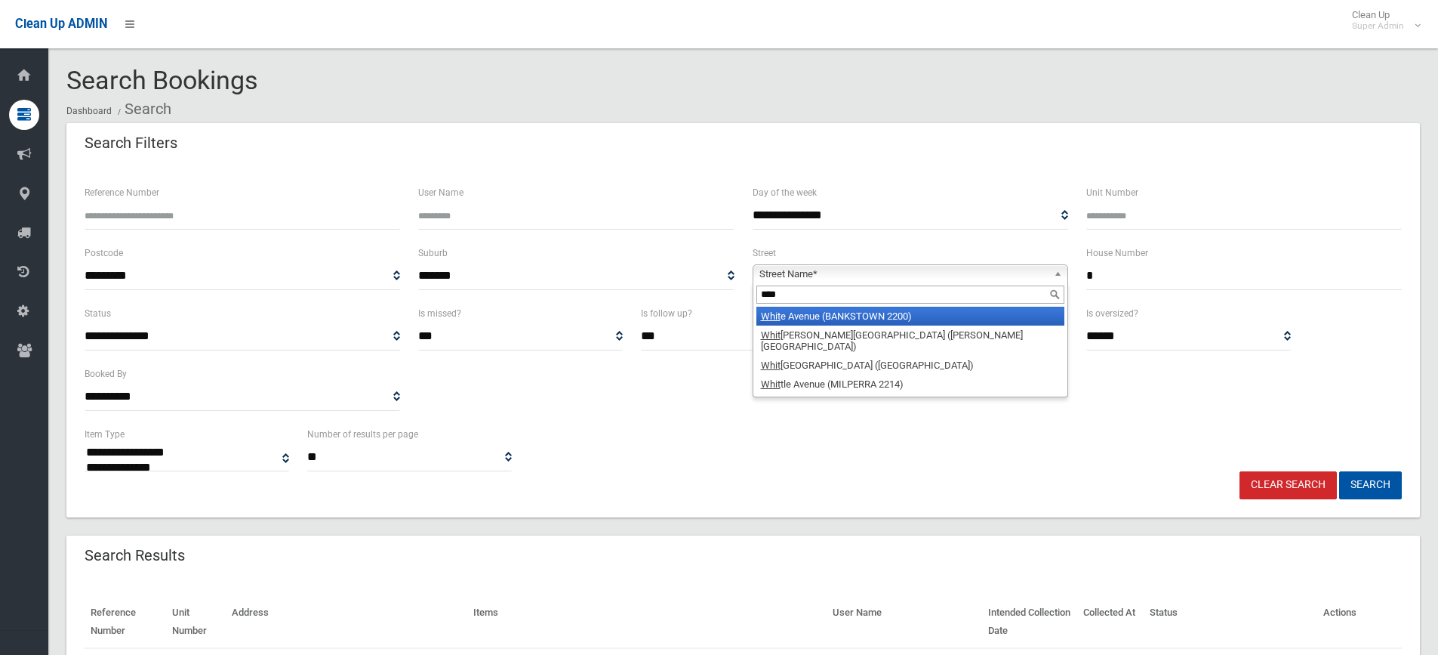
type input "*****"
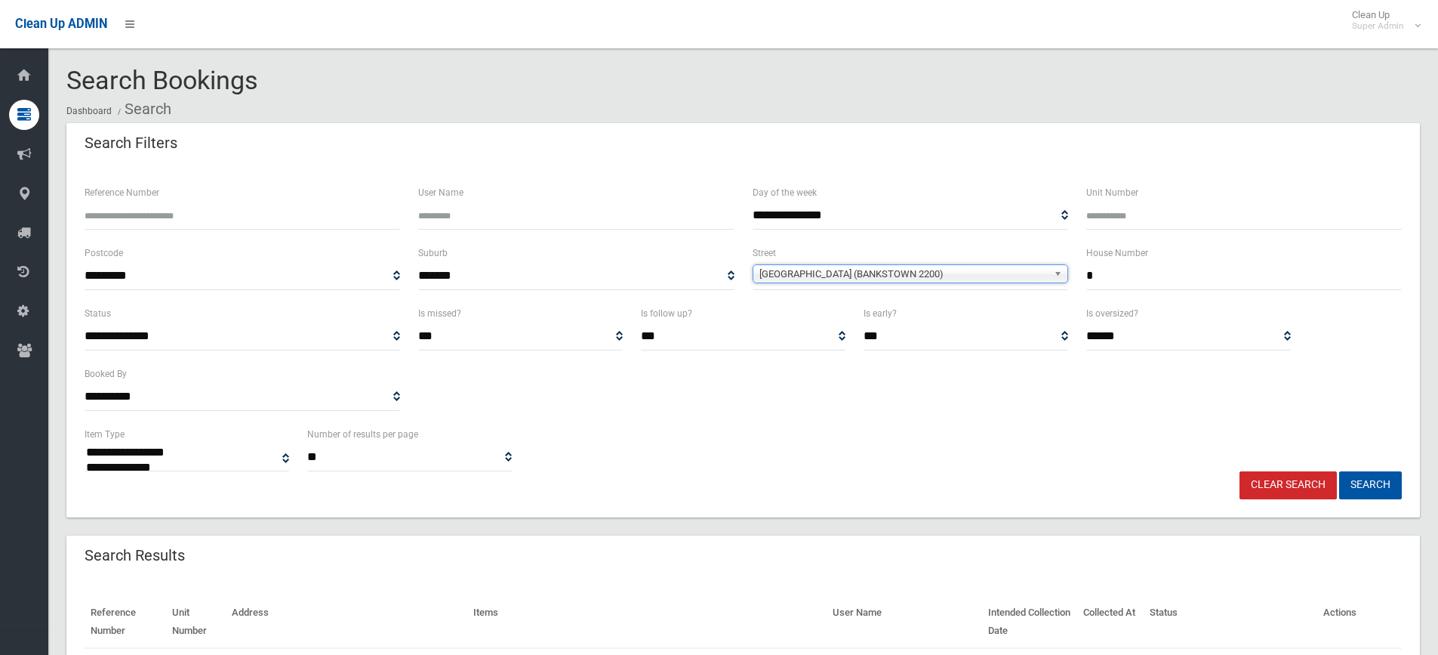
click at [1339, 471] on button "Search" at bounding box center [1370, 485] width 63 height 28
select select
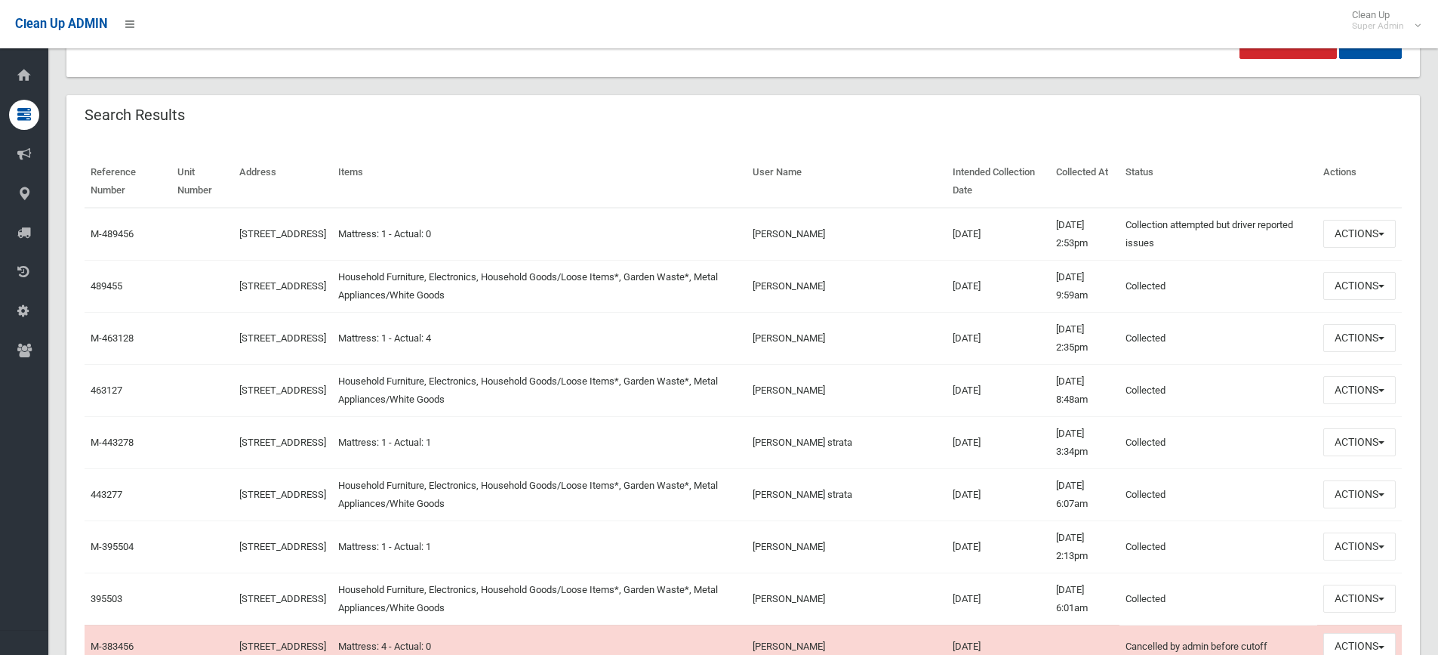
scroll to position [453, 0]
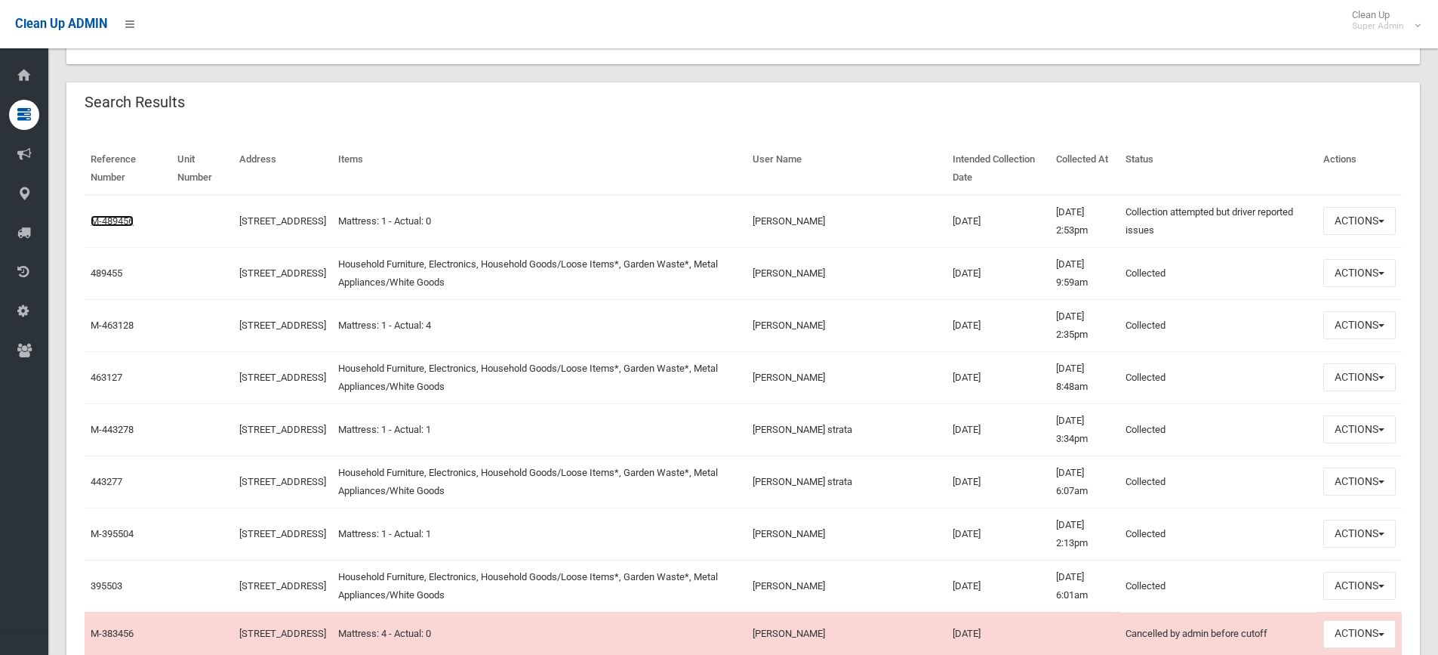
click at [100, 224] on link "M-489456" at bounding box center [112, 220] width 43 height 11
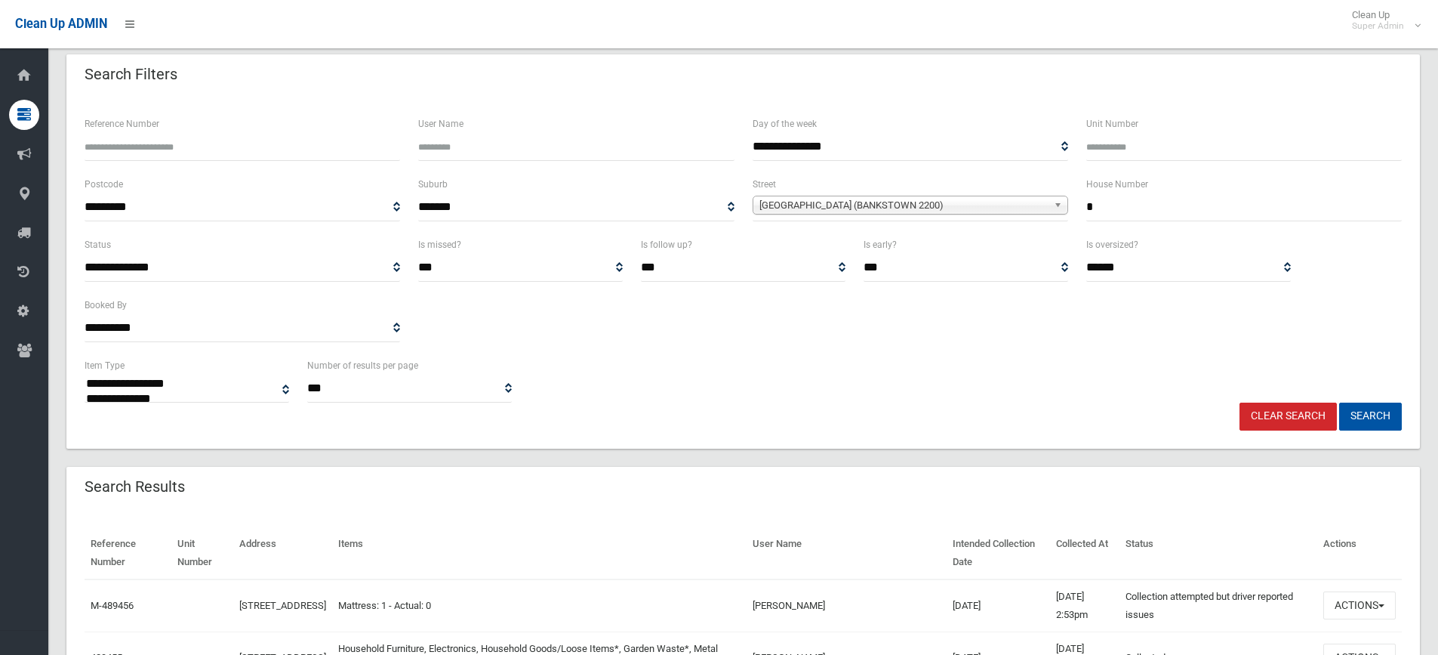
scroll to position [0, 0]
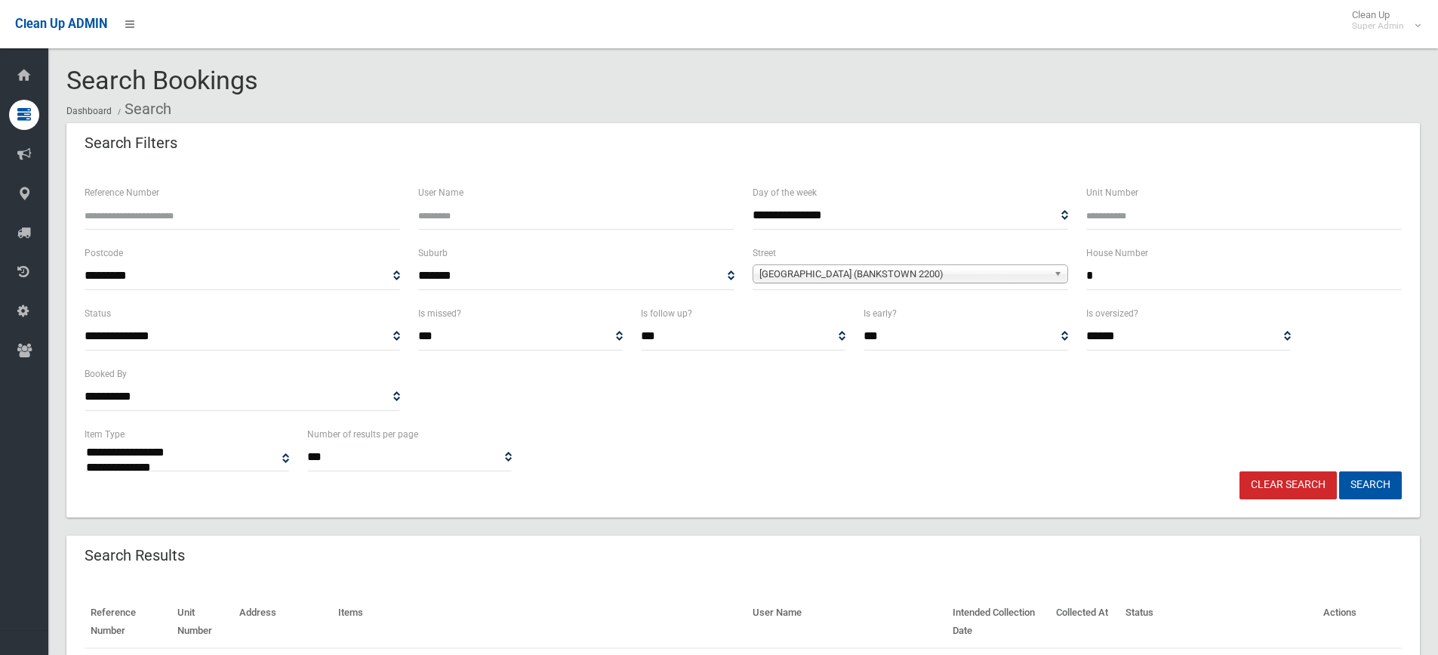
click at [1100, 265] on input "*" at bounding box center [1244, 276] width 316 height 28
type input "*"
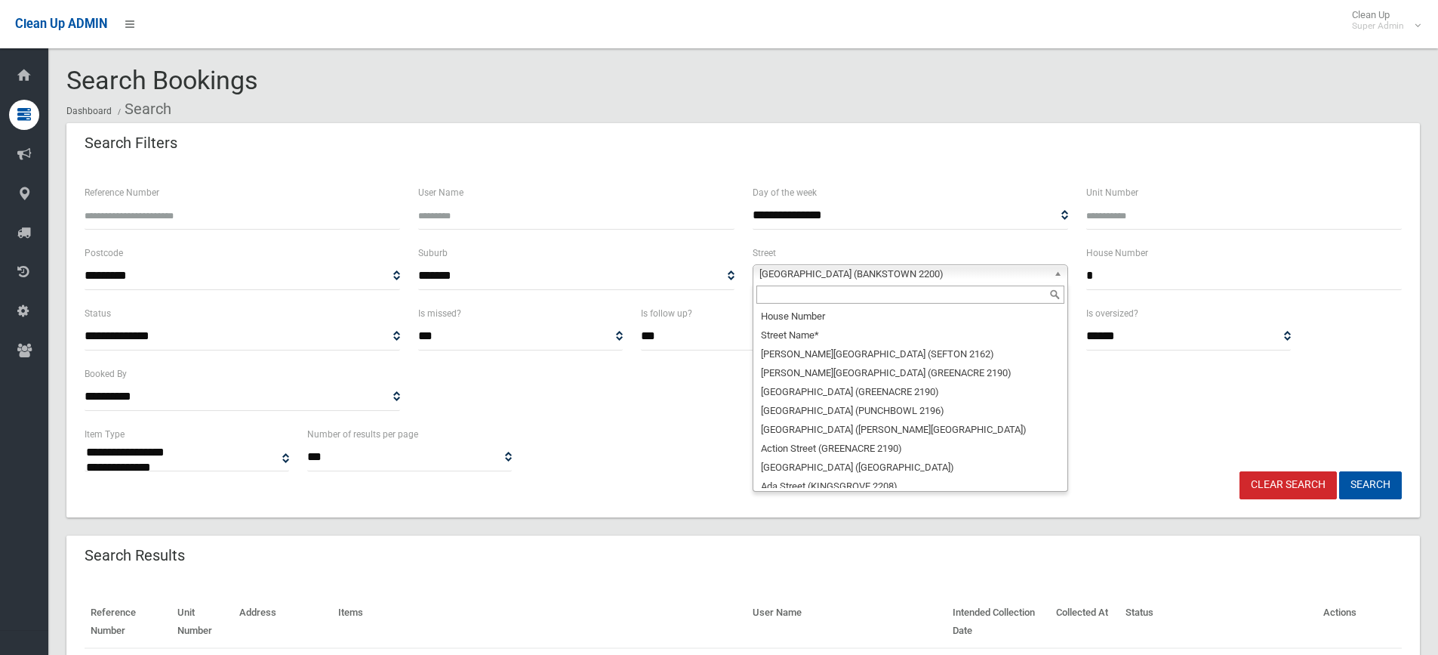
click at [1027, 277] on span "White Avenue (BANKSTOWN 2200)" at bounding box center [904, 274] width 288 height 18
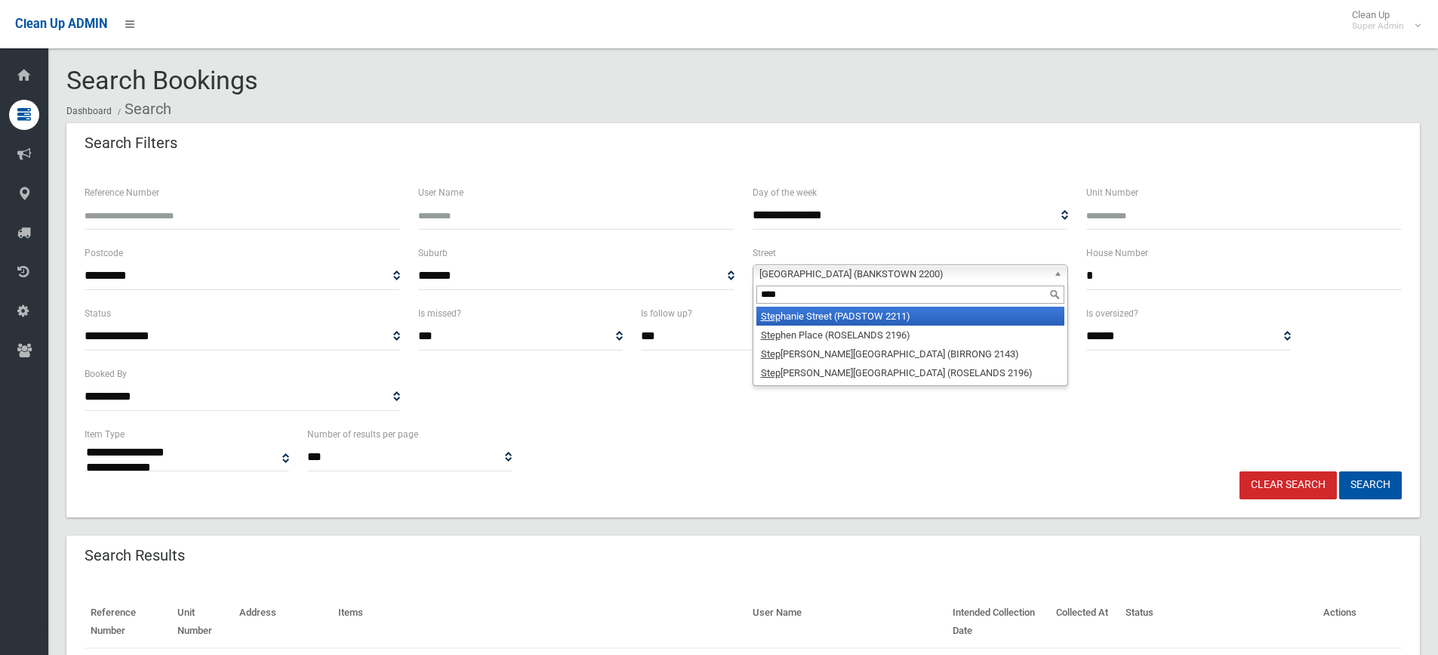
type input "*****"
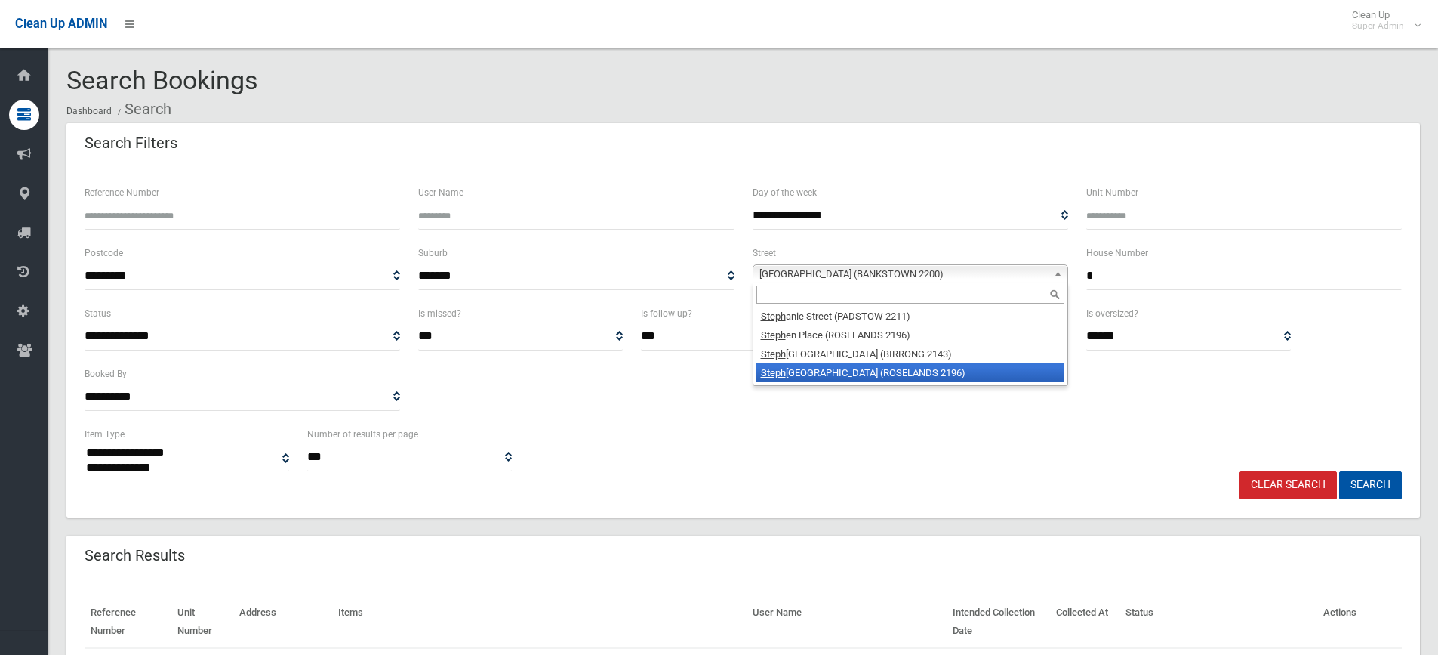
click at [1339, 471] on button "Search" at bounding box center [1370, 485] width 63 height 28
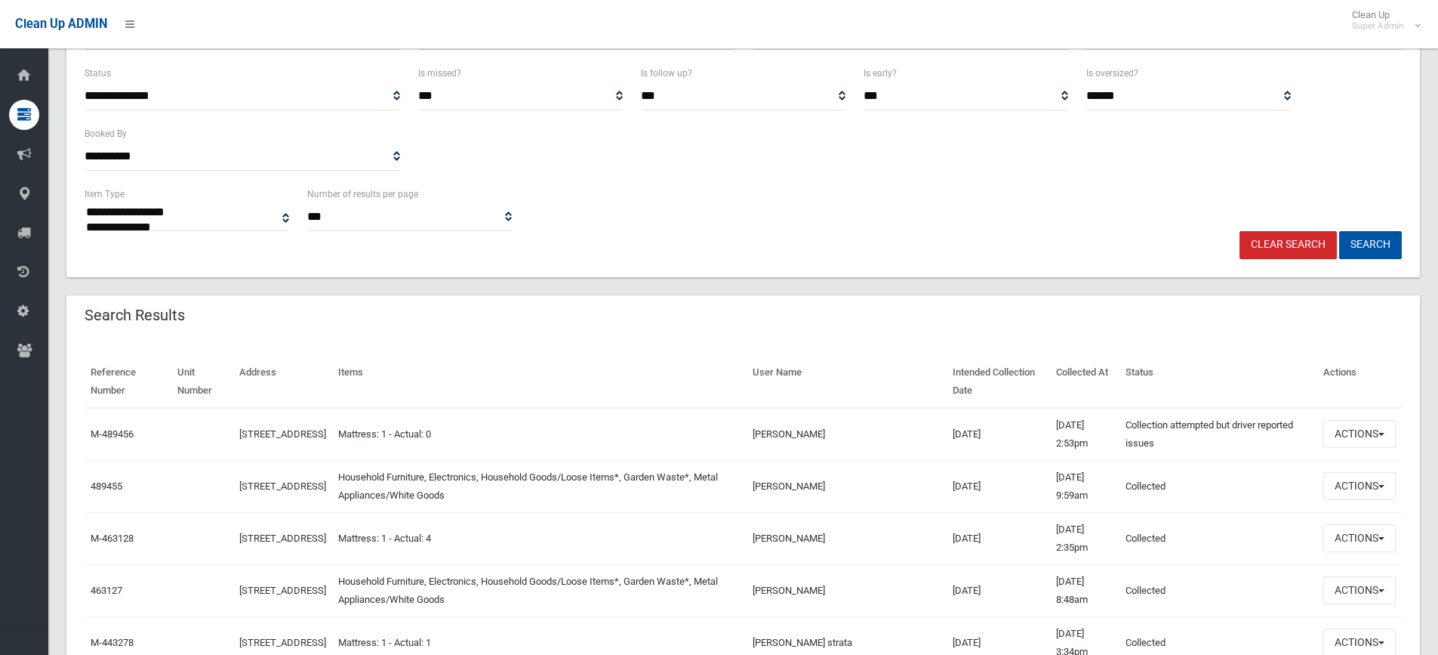
scroll to position [378, 0]
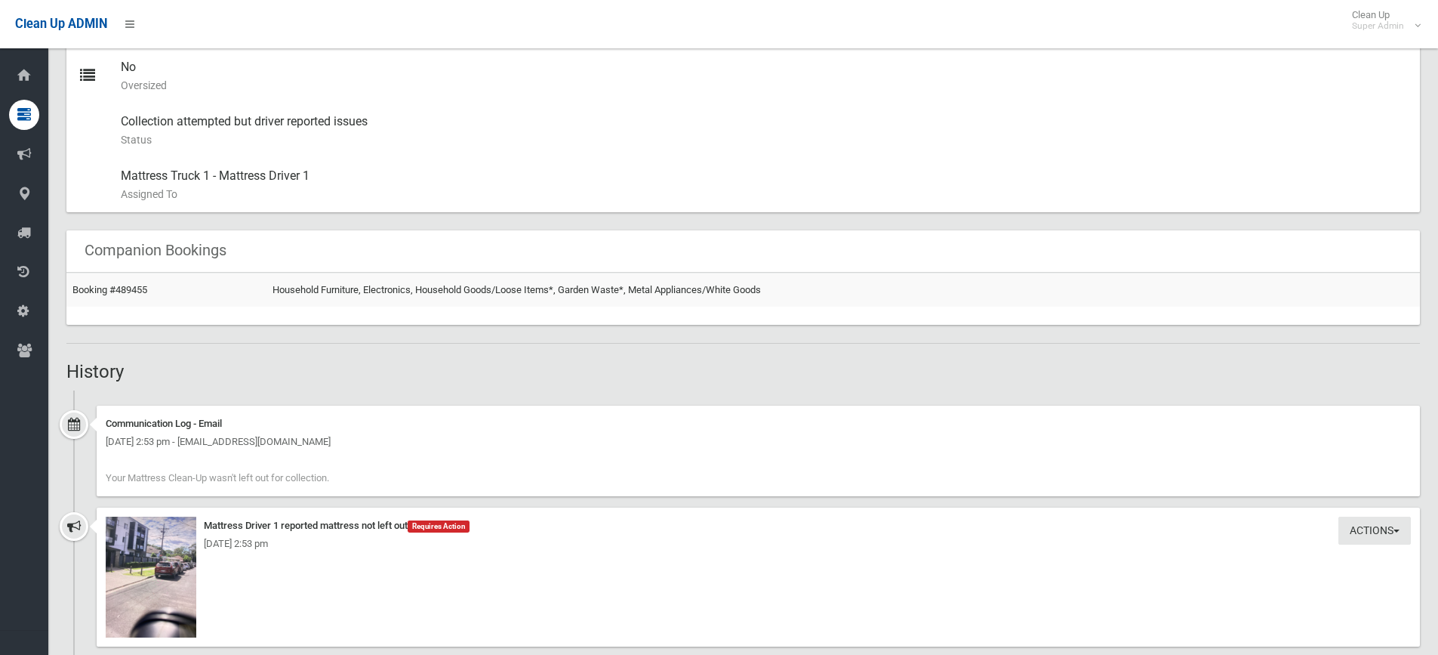
scroll to position [982, 0]
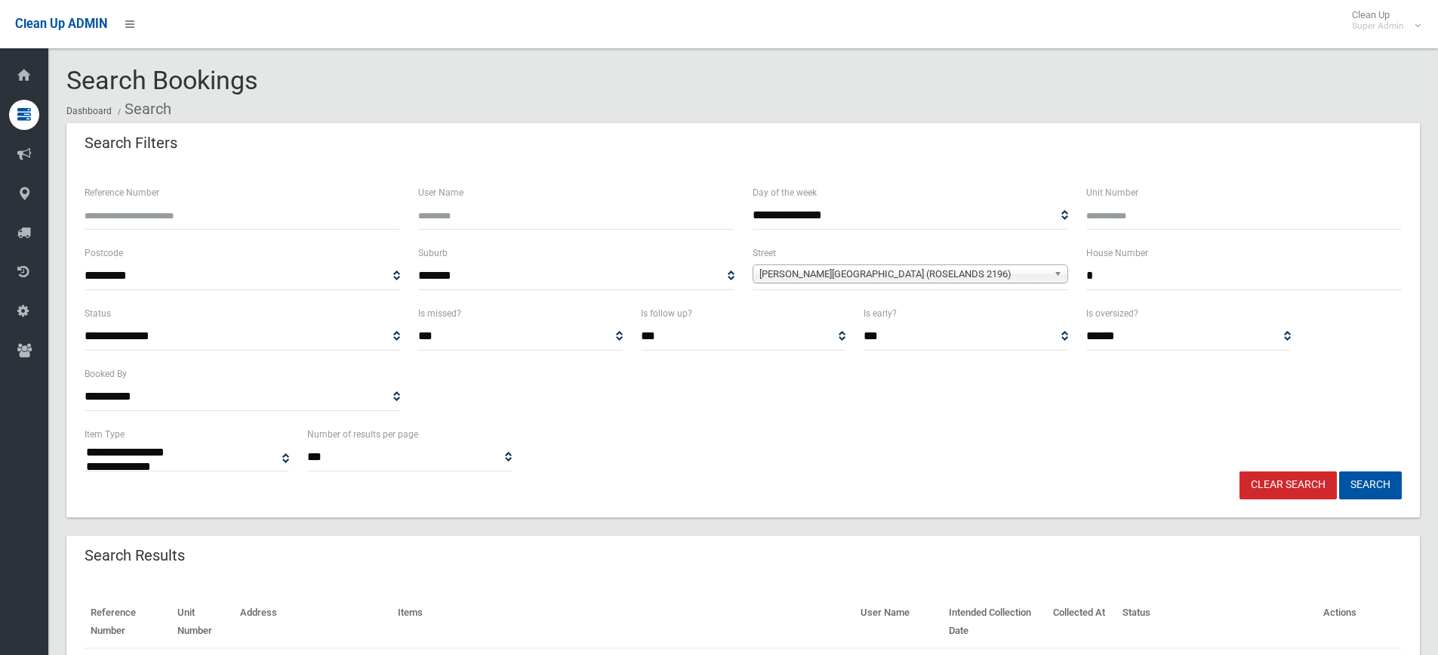
select select
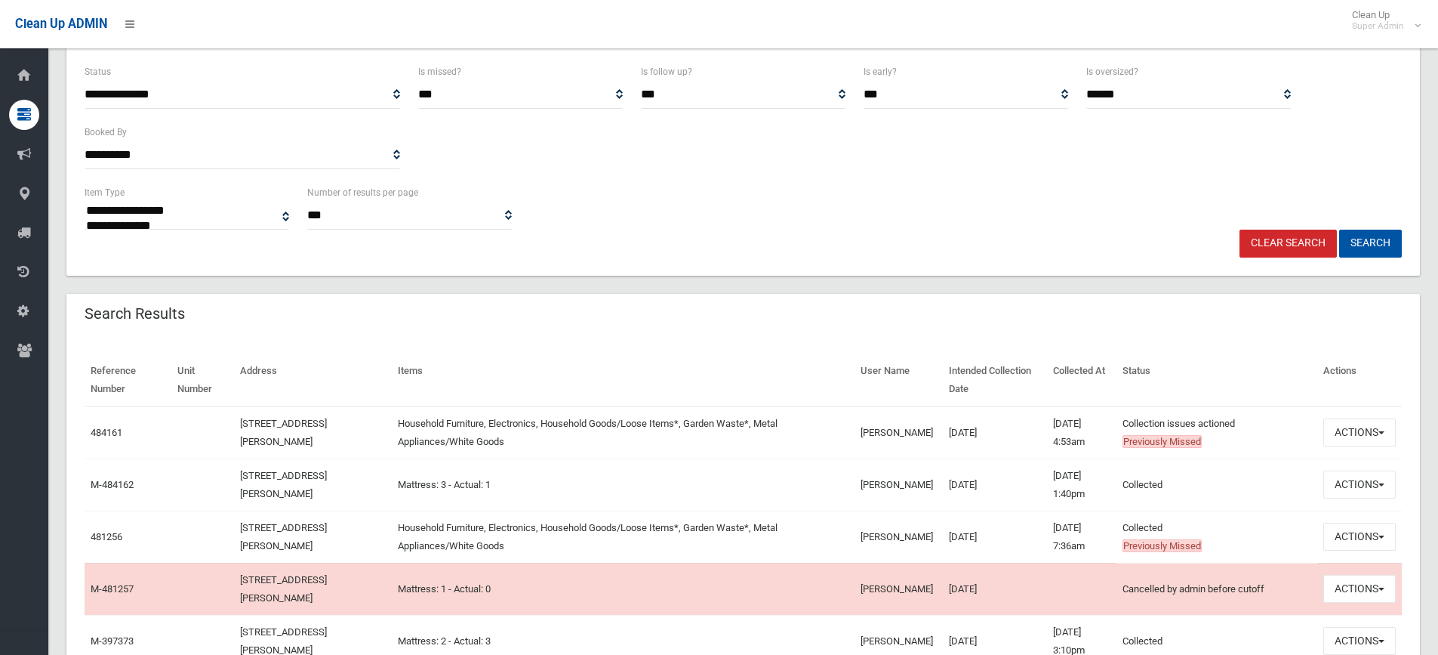
scroll to position [302, 0]
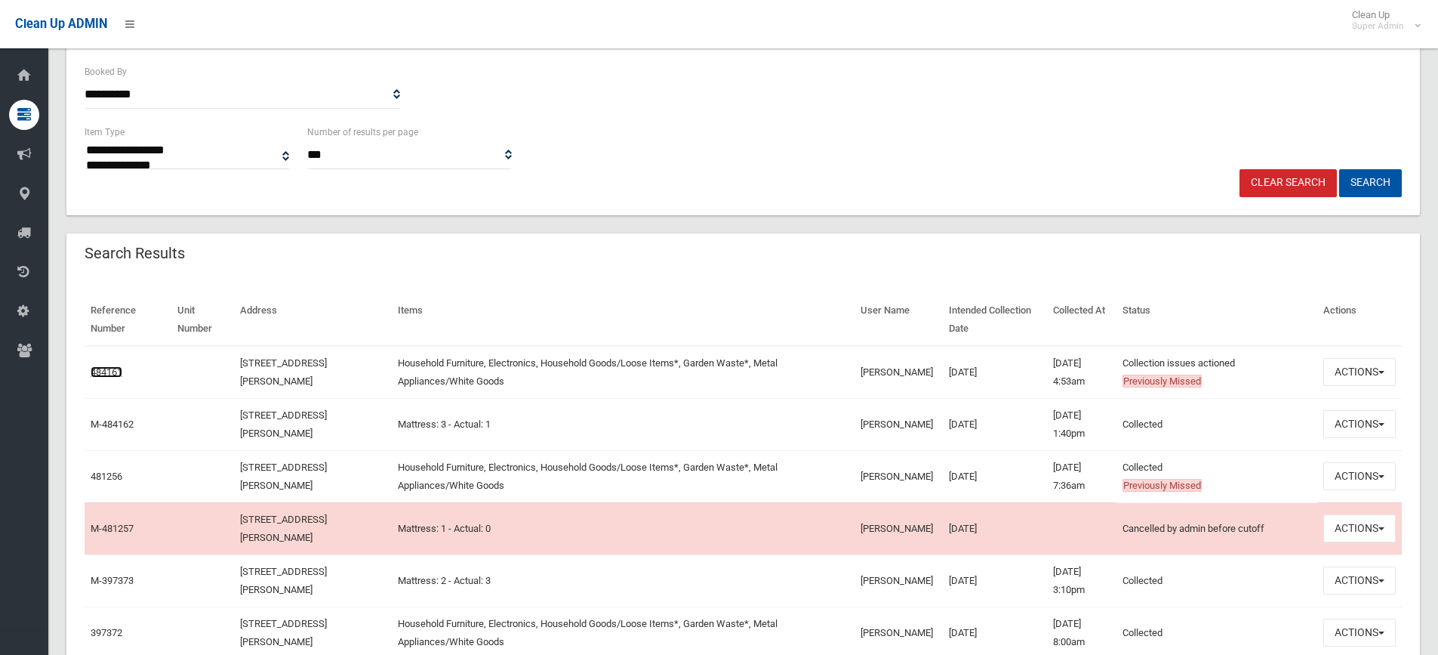
click at [109, 374] on link "484161" at bounding box center [107, 371] width 32 height 11
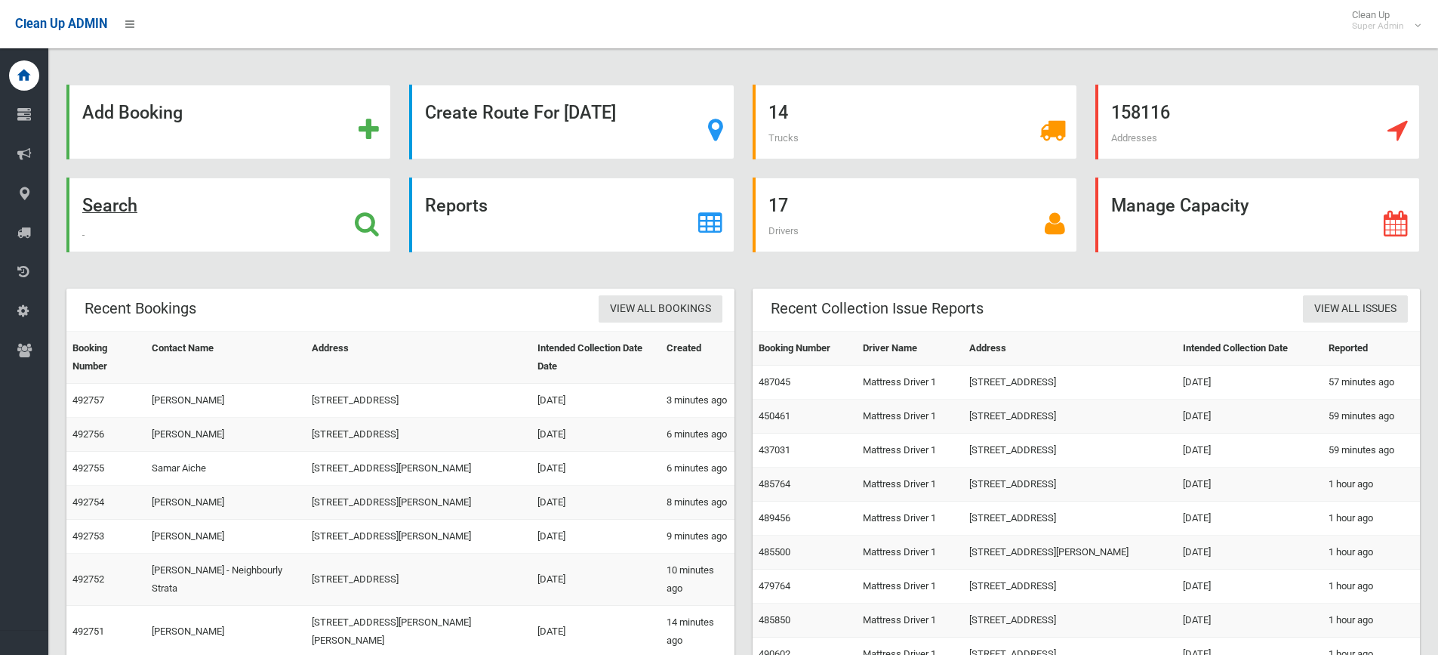
click at [274, 221] on div "Search" at bounding box center [228, 214] width 325 height 75
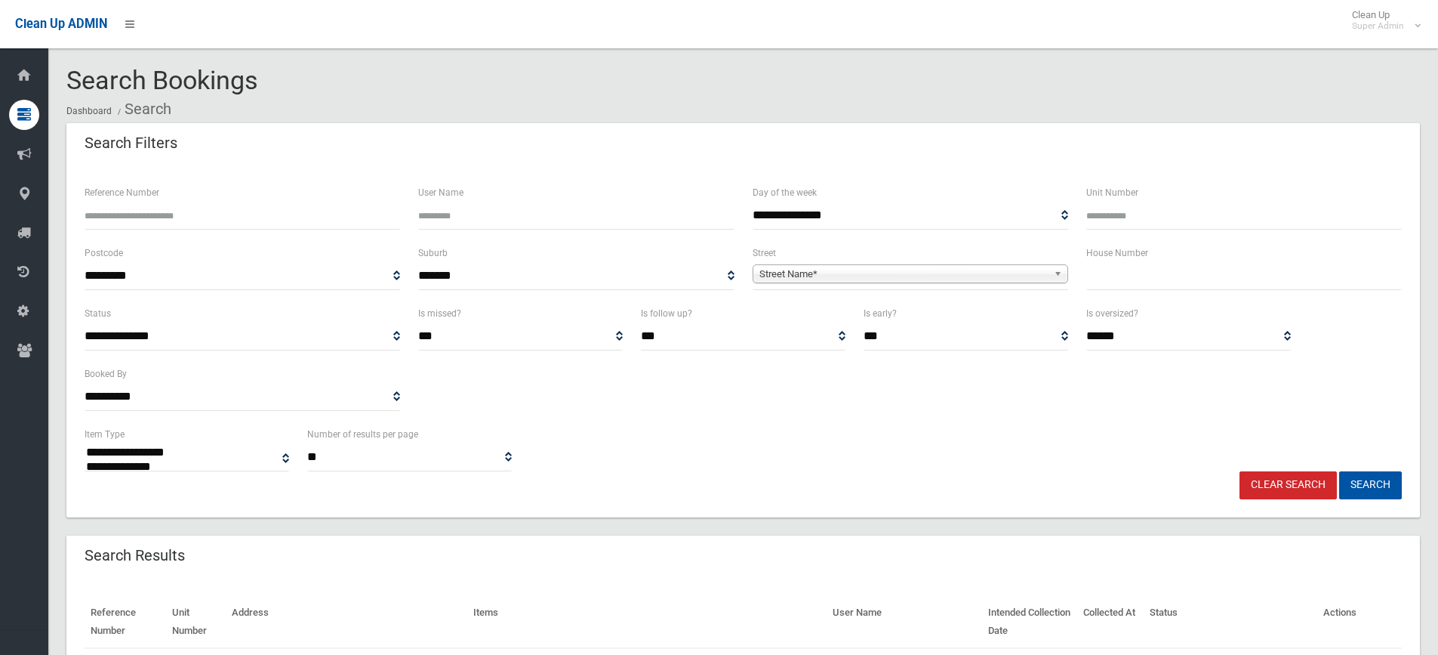
select select
click at [309, 213] on input "Reference Number" at bounding box center [243, 216] width 316 height 28
type input "******"
click at [1339, 471] on button "Search" at bounding box center [1370, 485] width 63 height 28
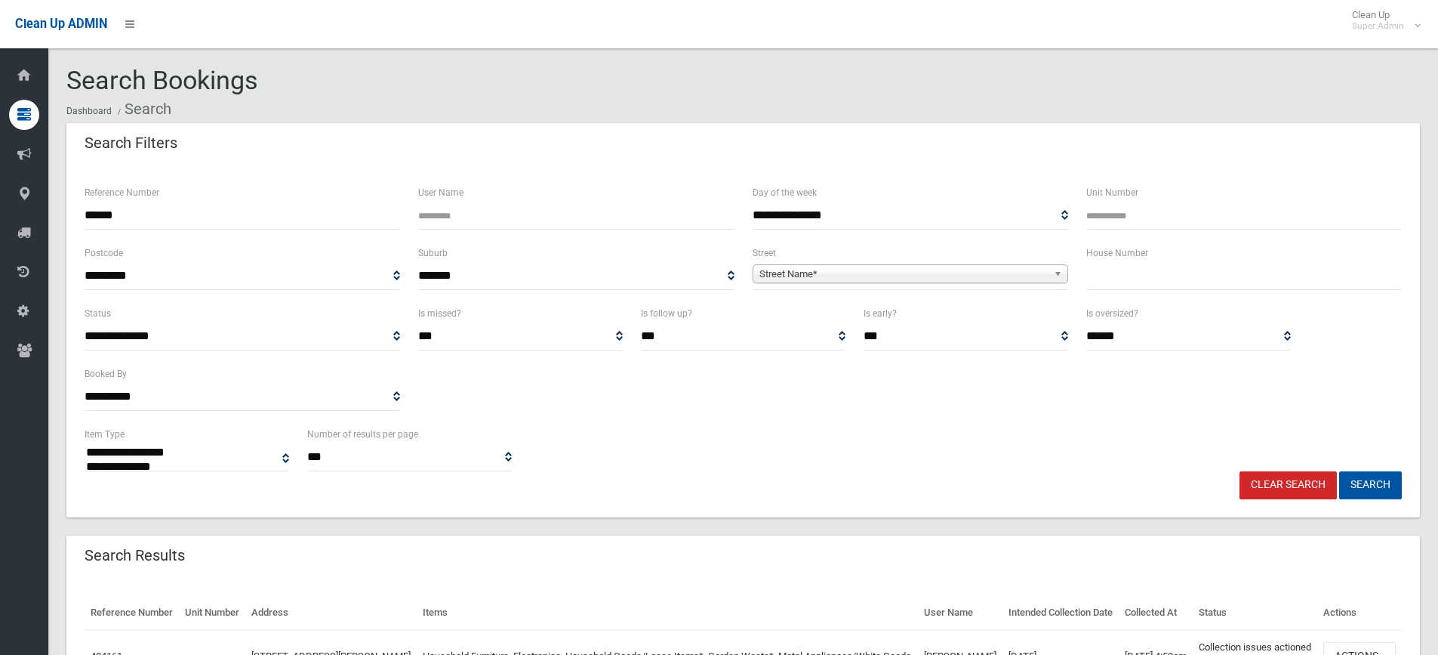
select select
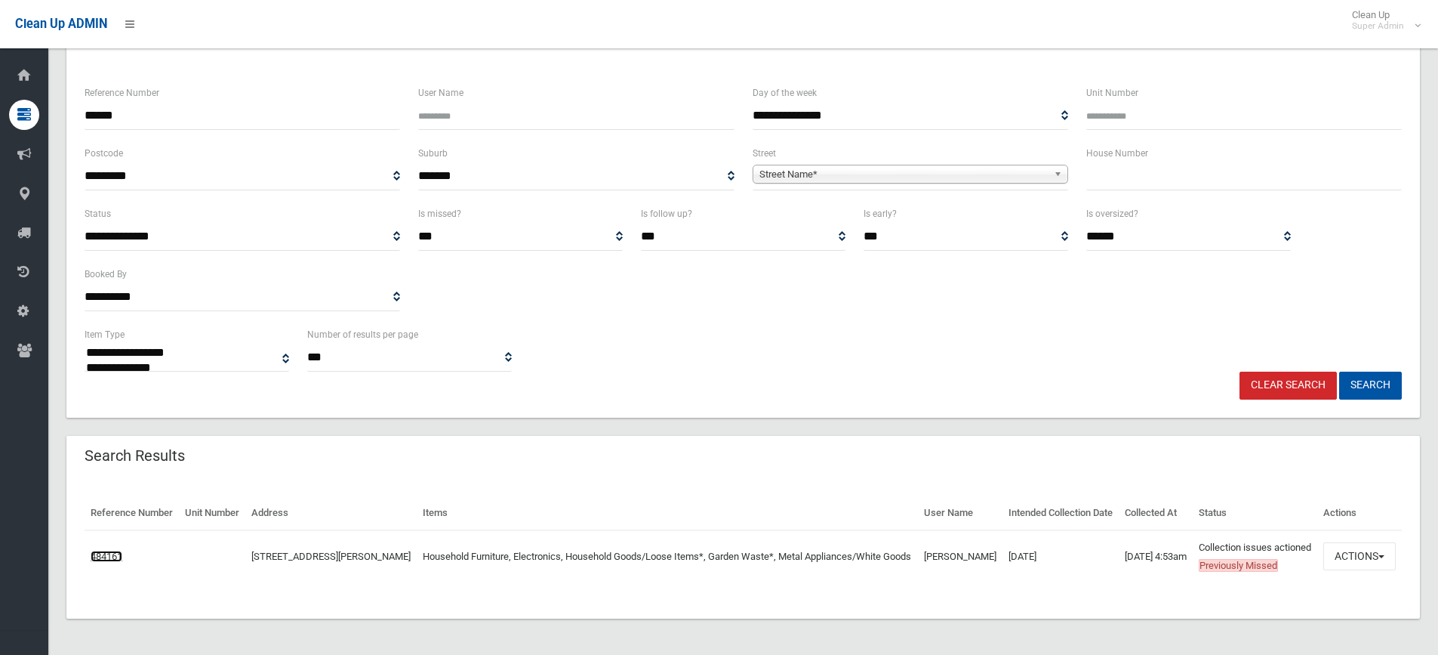
click at [113, 550] on link "484161" at bounding box center [107, 555] width 32 height 11
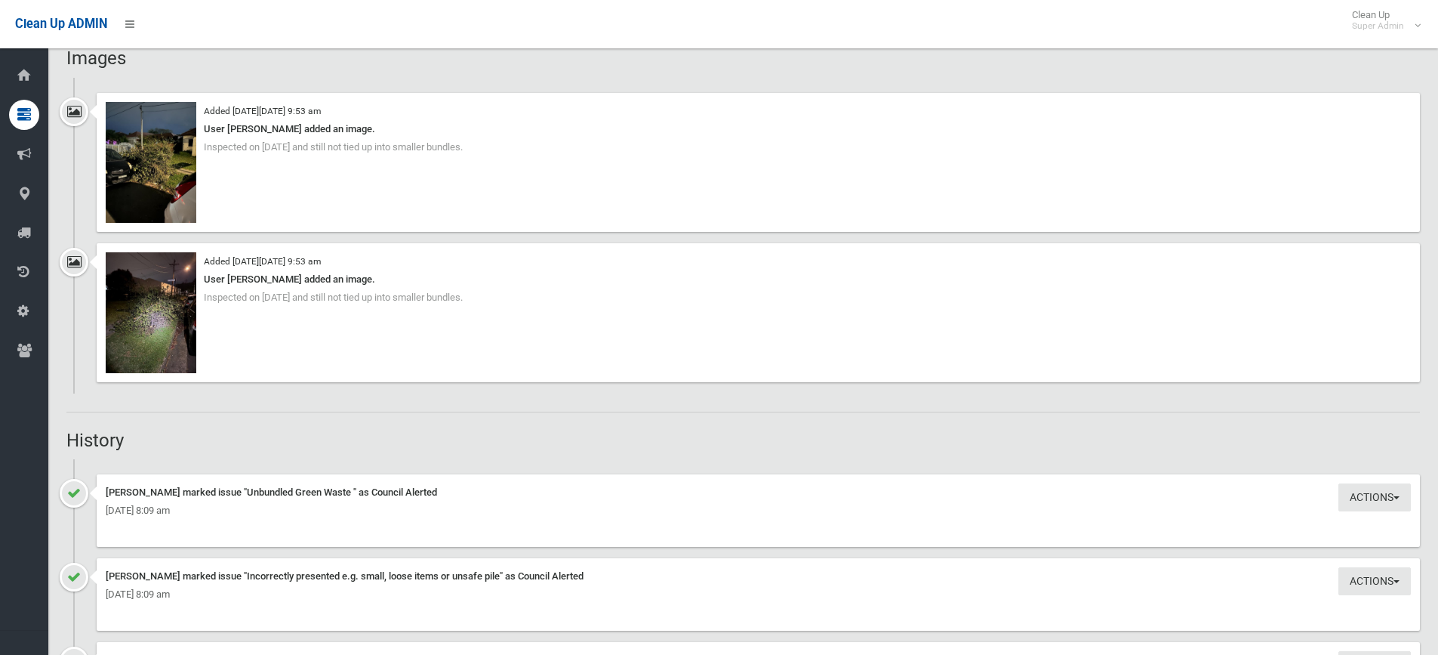
scroll to position [1284, 0]
